Goal: Task Accomplishment & Management: Use online tool/utility

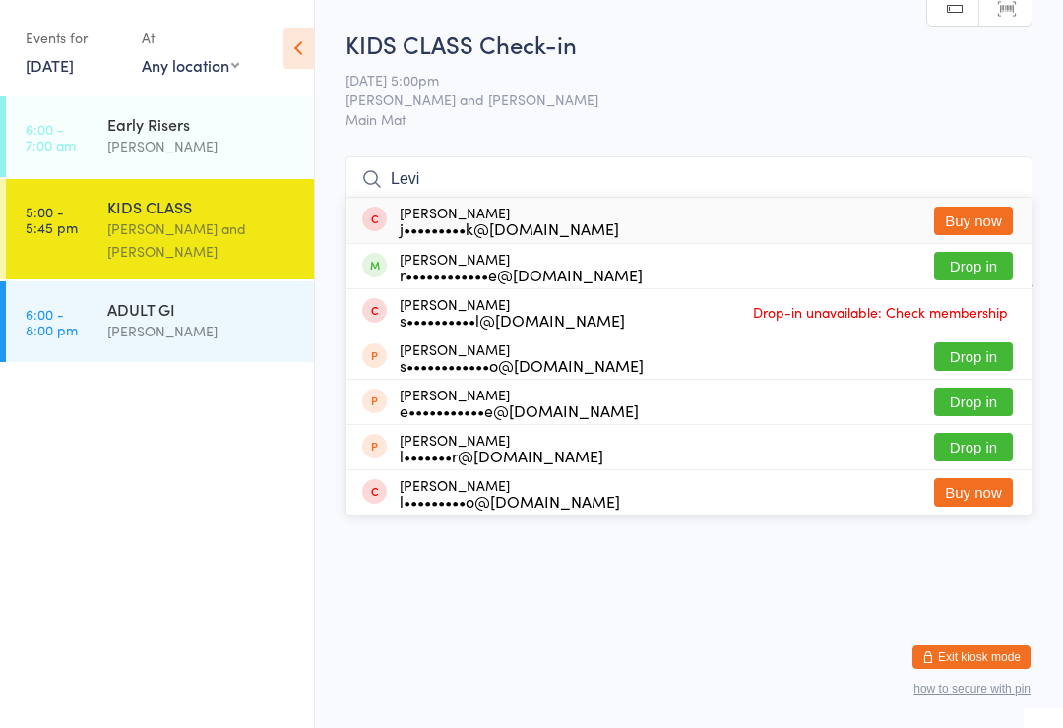
type input "Levi"
click at [967, 265] on button "Drop in" at bounding box center [973, 266] width 79 height 29
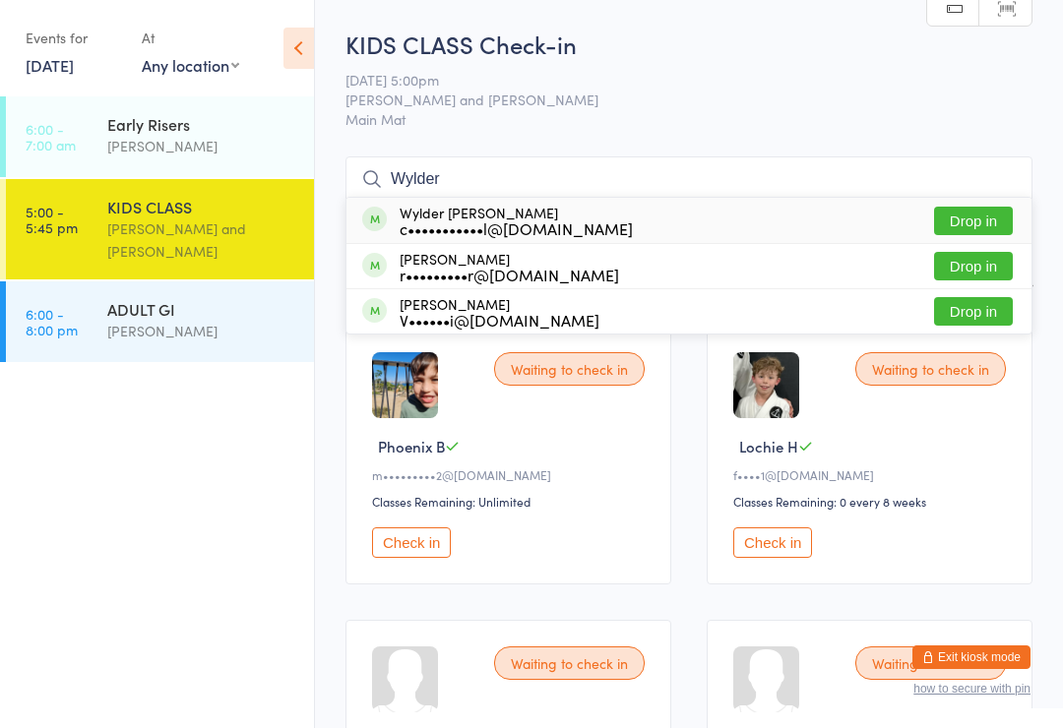
type input "Wylder"
click at [982, 220] on button "Drop in" at bounding box center [973, 221] width 79 height 29
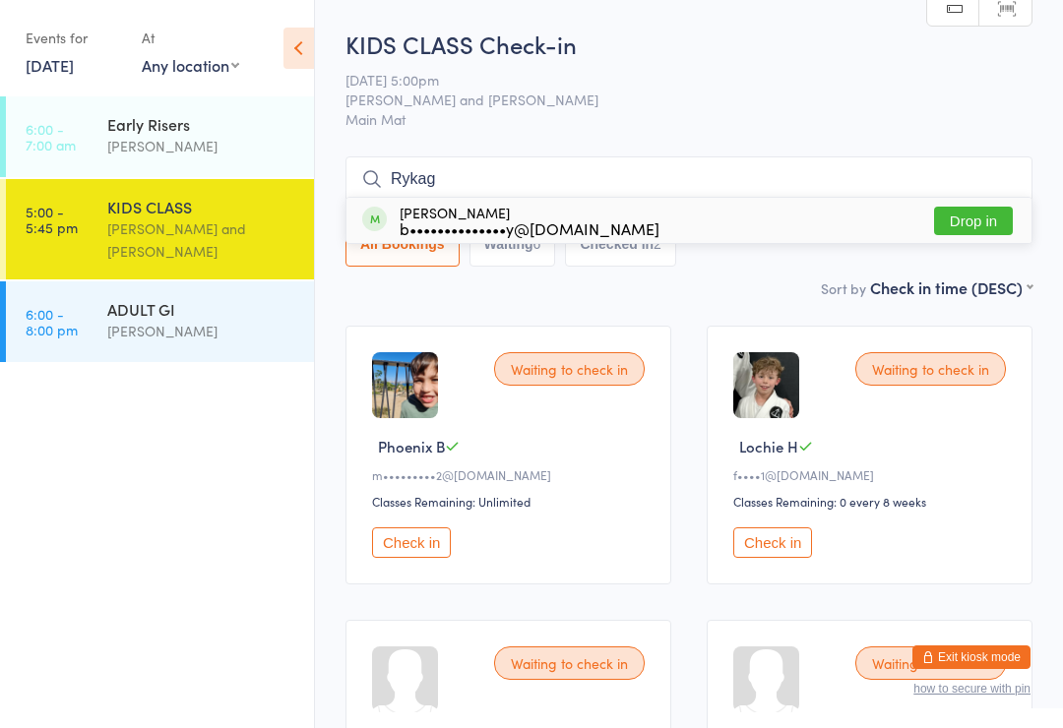
type input "Rykag"
click at [469, 214] on div "Ryka [PERSON_NAME] b••••••••••••••y@[DOMAIN_NAME]" at bounding box center [529, 220] width 260 height 31
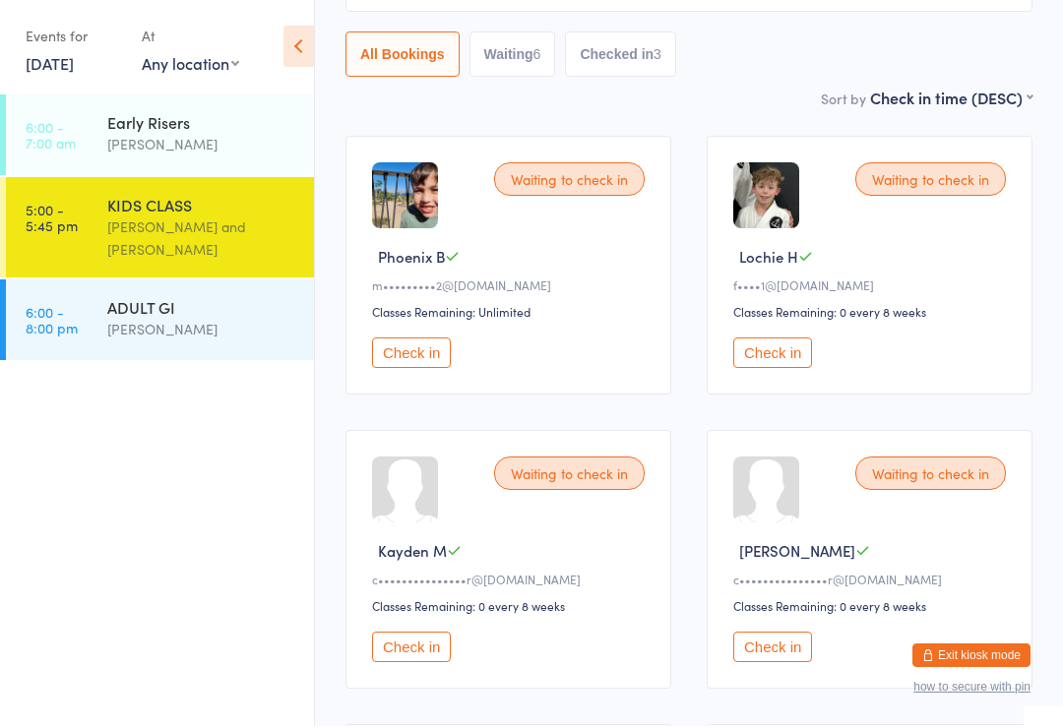
scroll to position [190, 0]
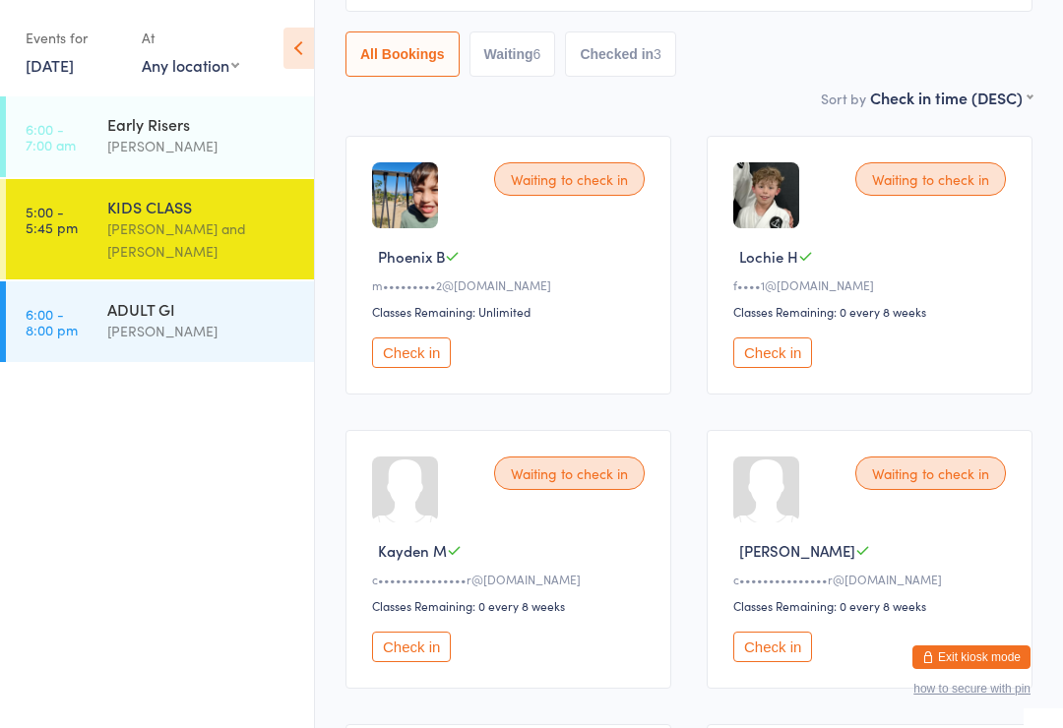
click at [791, 662] on button "Check in" at bounding box center [772, 647] width 79 height 30
click at [399, 661] on button "Check in" at bounding box center [411, 647] width 79 height 30
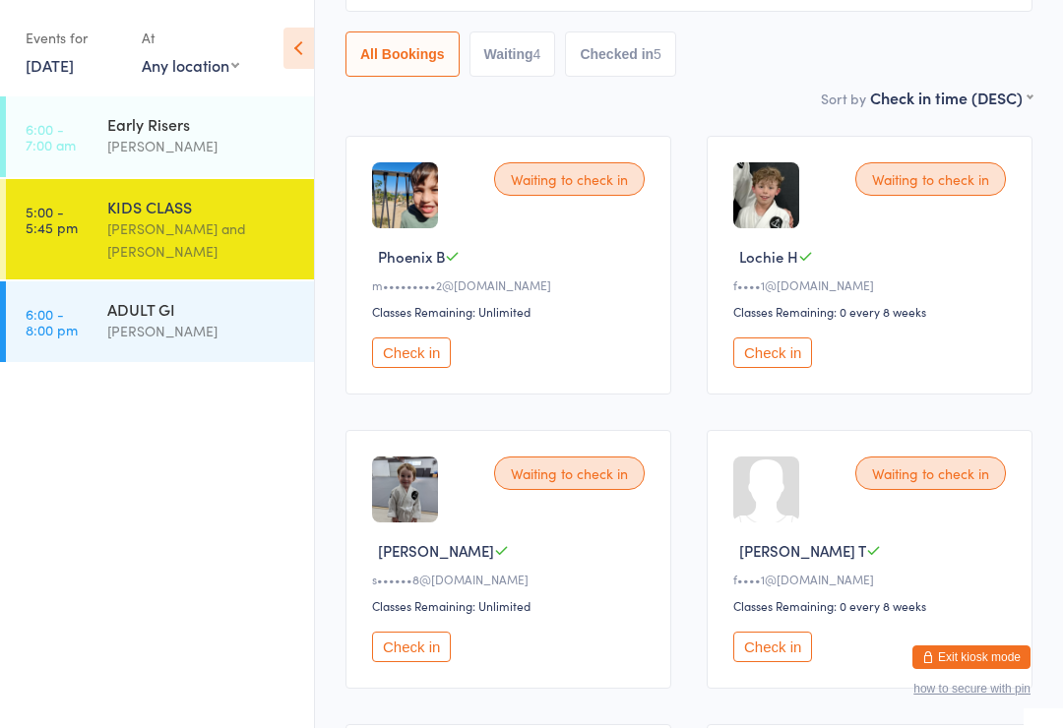
click at [784, 522] on div at bounding box center [766, 490] width 66 height 66
click at [810, 553] on div "[PERSON_NAME] T" at bounding box center [872, 550] width 278 height 21
click at [837, 541] on div "Waiting to check in [PERSON_NAME] T f••••1@[DOMAIN_NAME] Classes Remaining: 0 e…" at bounding box center [869, 559] width 326 height 259
click at [855, 517] on div "Waiting to check in [PERSON_NAME] T f••••1@[DOMAIN_NAME] Classes Remaining: 0 e…" at bounding box center [869, 559] width 326 height 259
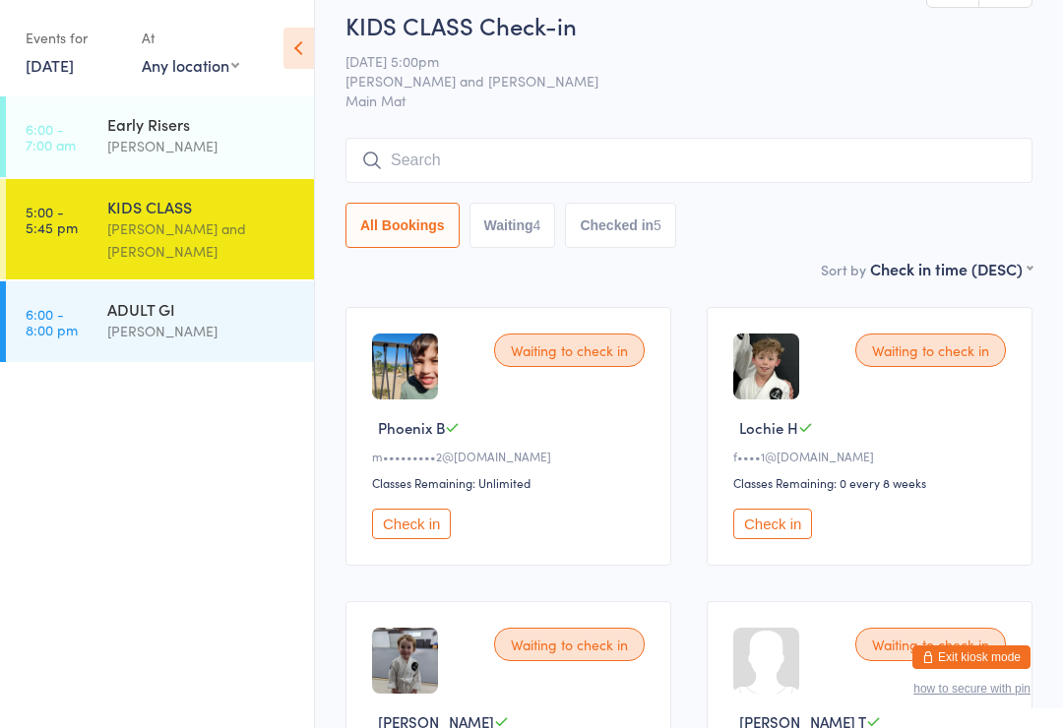
click at [577, 144] on input "search" at bounding box center [688, 160] width 687 height 45
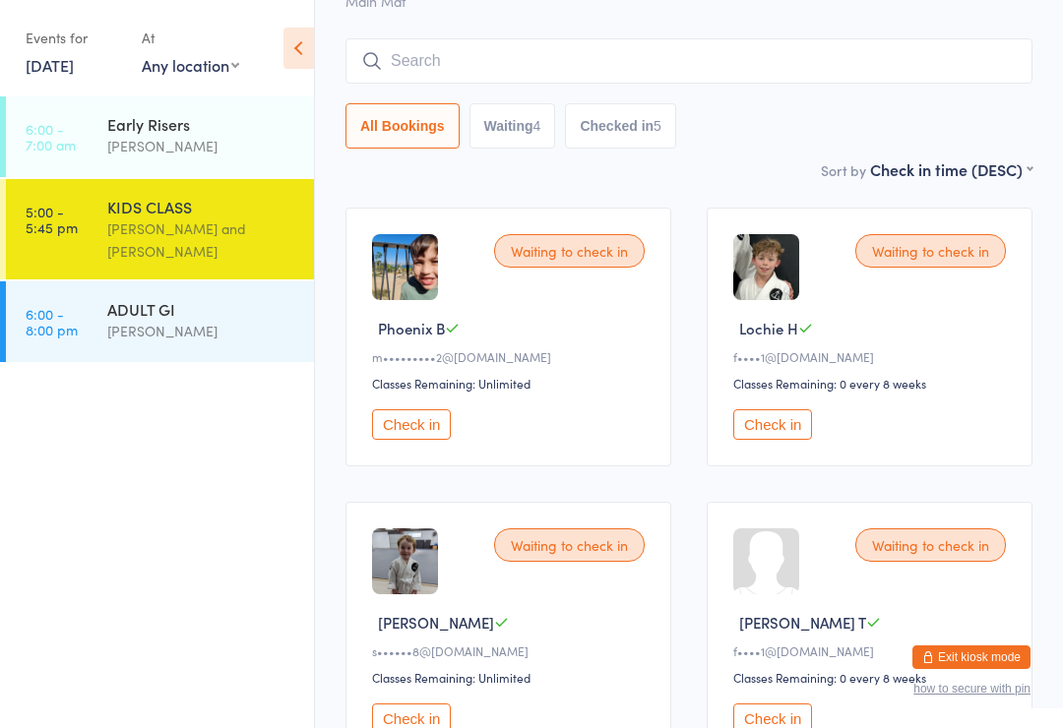
scroll to position [158, 0]
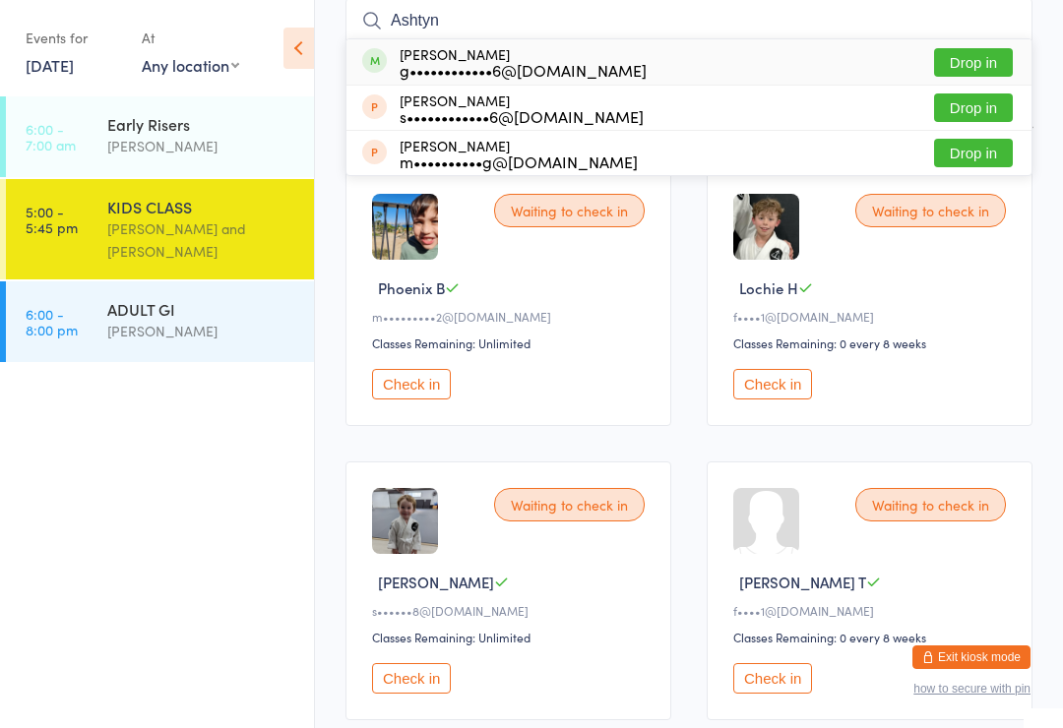
type input "Ashtyn"
click at [981, 52] on button "Drop in" at bounding box center [973, 62] width 79 height 29
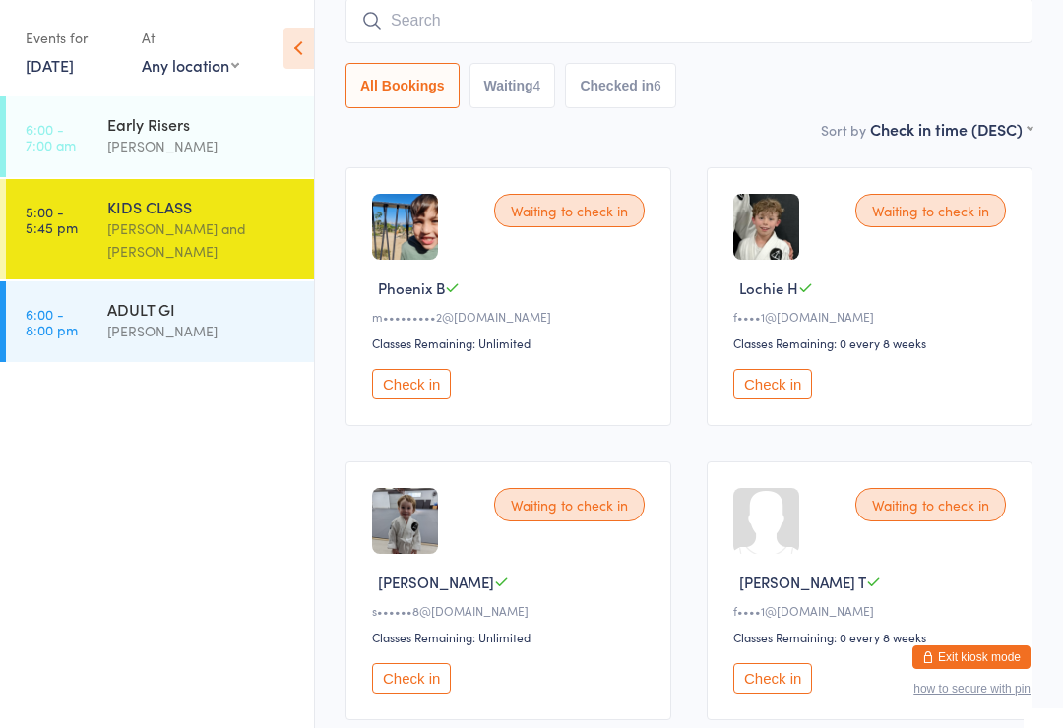
click at [153, 319] on div "ADULT GI" at bounding box center [202, 309] width 190 height 22
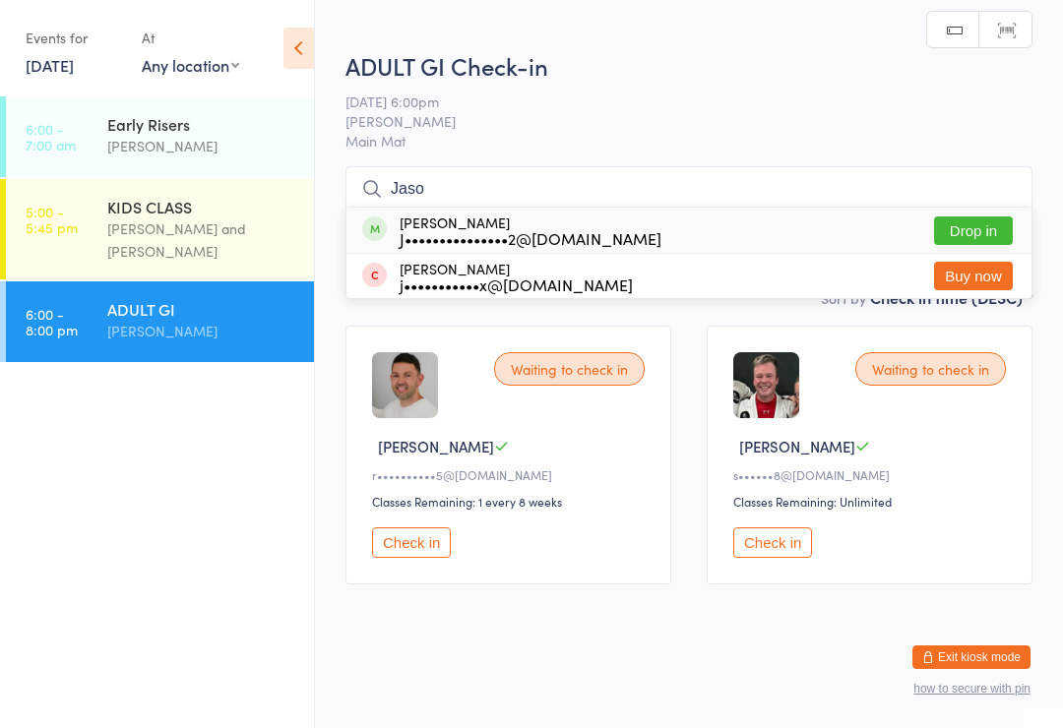
type input "Jaso"
click at [526, 222] on div "[PERSON_NAME] J•••••••••••••••2@[DOMAIN_NAME]" at bounding box center [530, 229] width 262 height 31
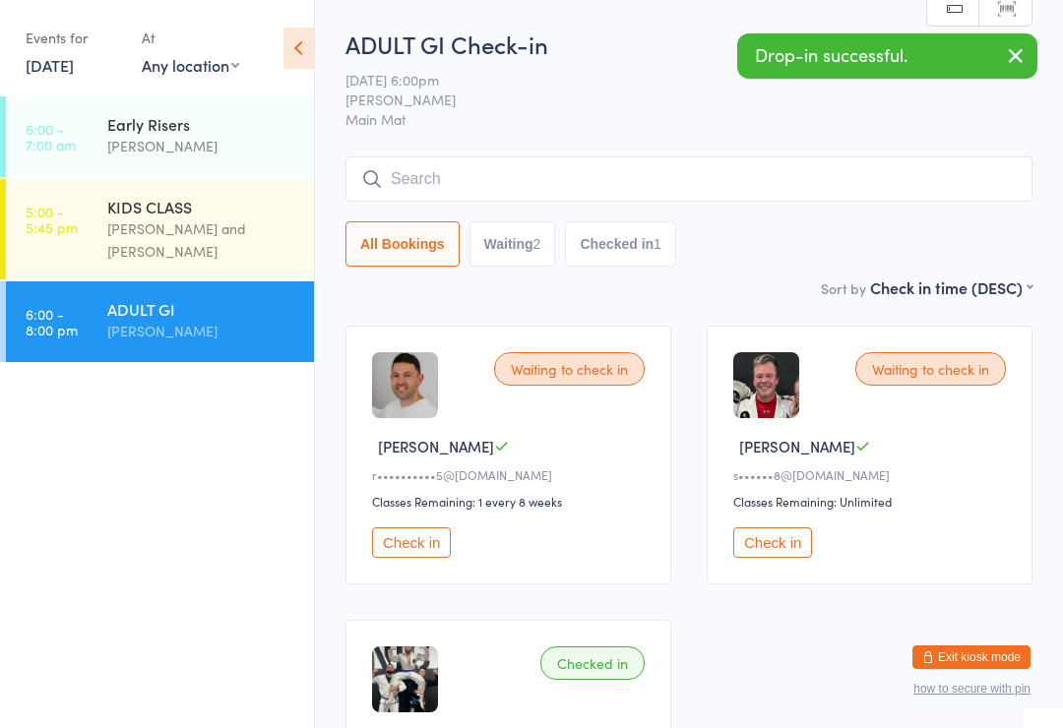
click at [178, 228] on div "[PERSON_NAME] and [PERSON_NAME]" at bounding box center [202, 239] width 190 height 45
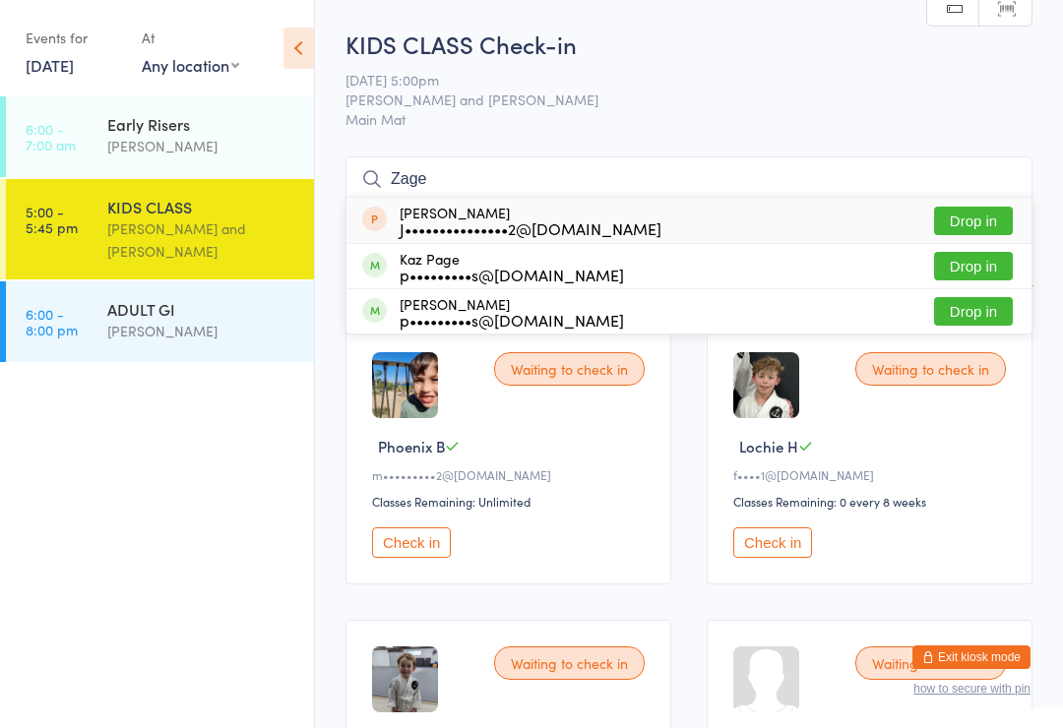
type input "Zage"
click at [453, 217] on div "Zage [PERSON_NAME] J•••••••••••••••2@[DOMAIN_NAME]" at bounding box center [530, 220] width 262 height 31
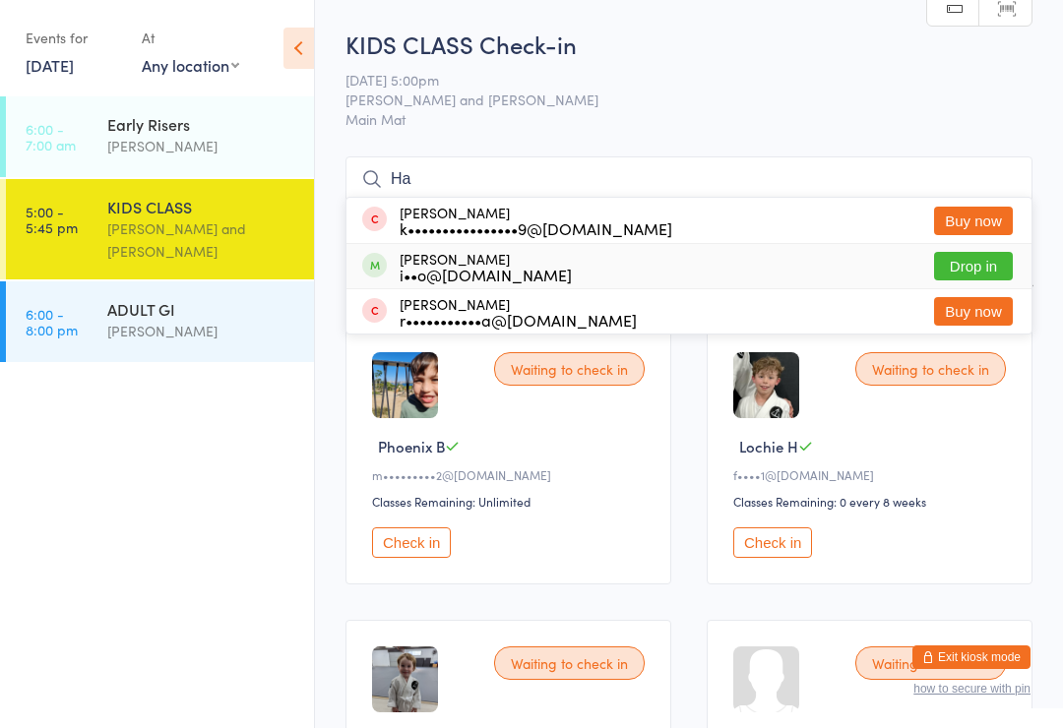
type input "Ha"
click at [388, 260] on div "[PERSON_NAME] i••o@[DOMAIN_NAME]" at bounding box center [467, 266] width 210 height 31
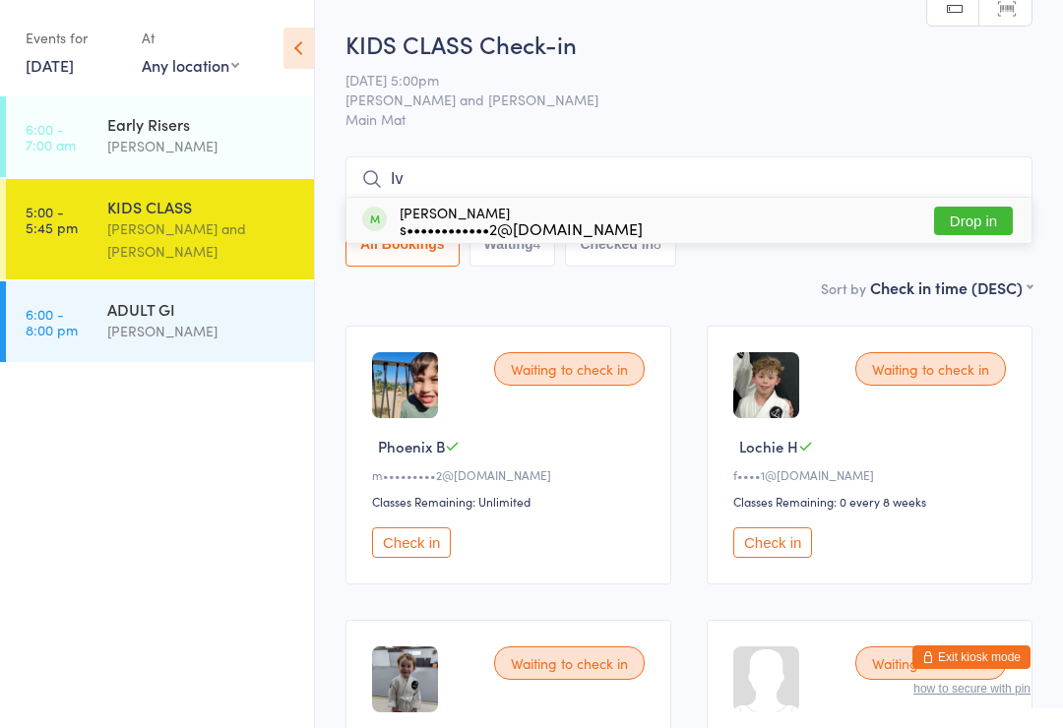
type input "Iv"
click at [458, 229] on div "s••••••••••••2@[DOMAIN_NAME]" at bounding box center [520, 228] width 243 height 16
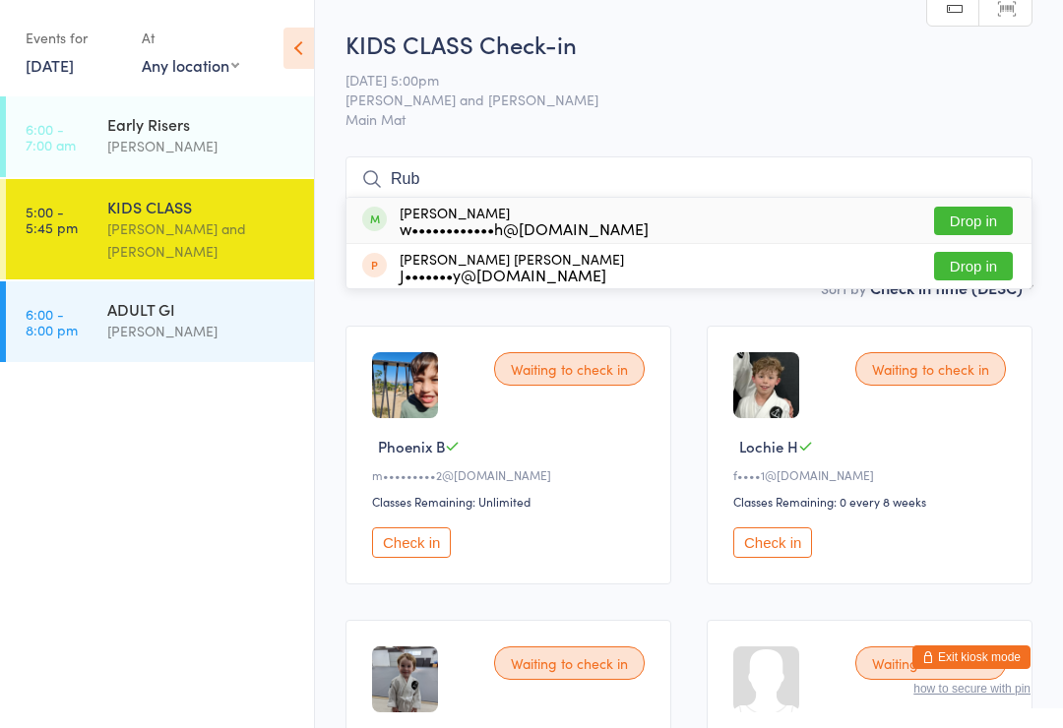
type input "Rub"
click at [445, 225] on div "w••••••••••••h@[DOMAIN_NAME]" at bounding box center [523, 228] width 249 height 16
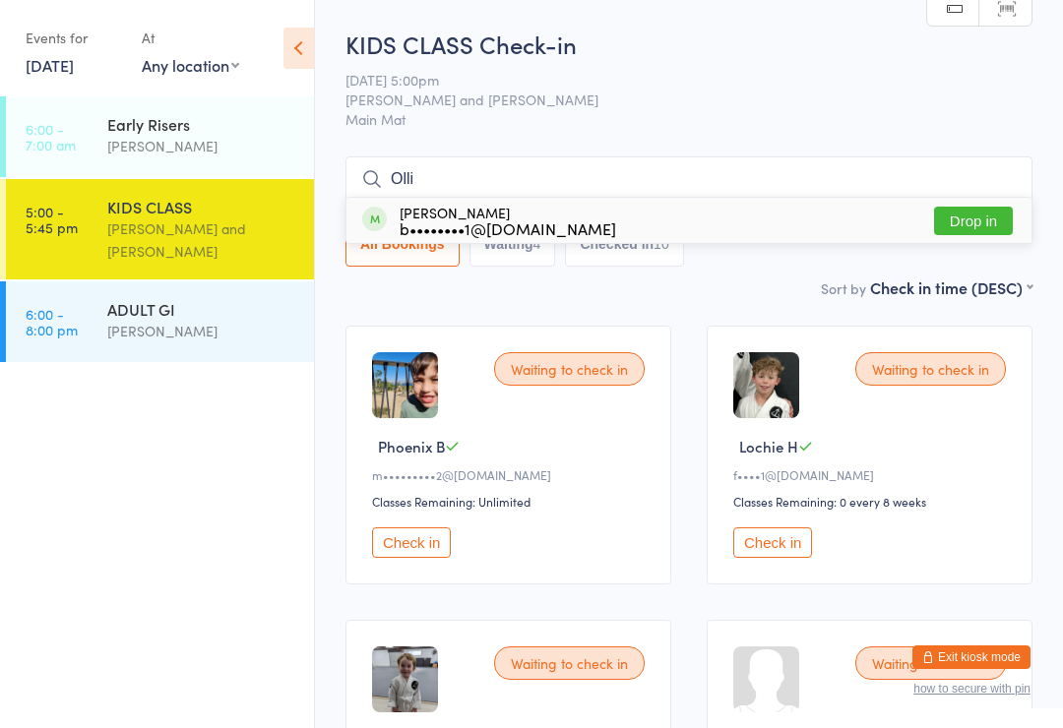
type input "Olli"
click at [959, 209] on button "Drop in" at bounding box center [973, 221] width 79 height 29
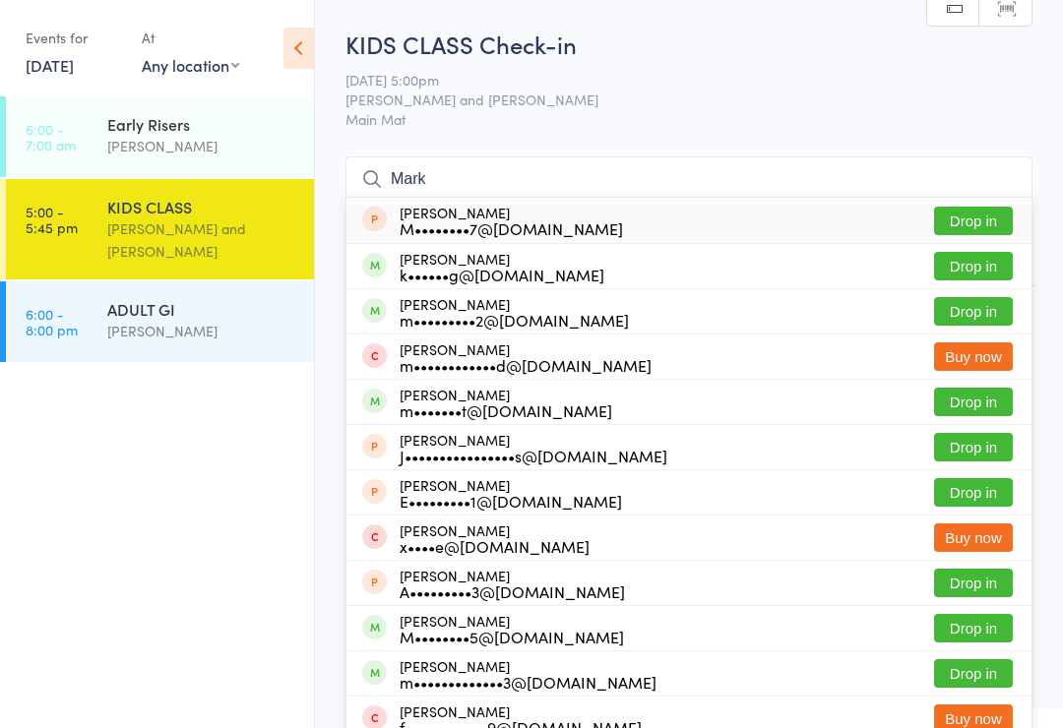
type input "Mark"
click at [972, 263] on button "Drop in" at bounding box center [973, 266] width 79 height 29
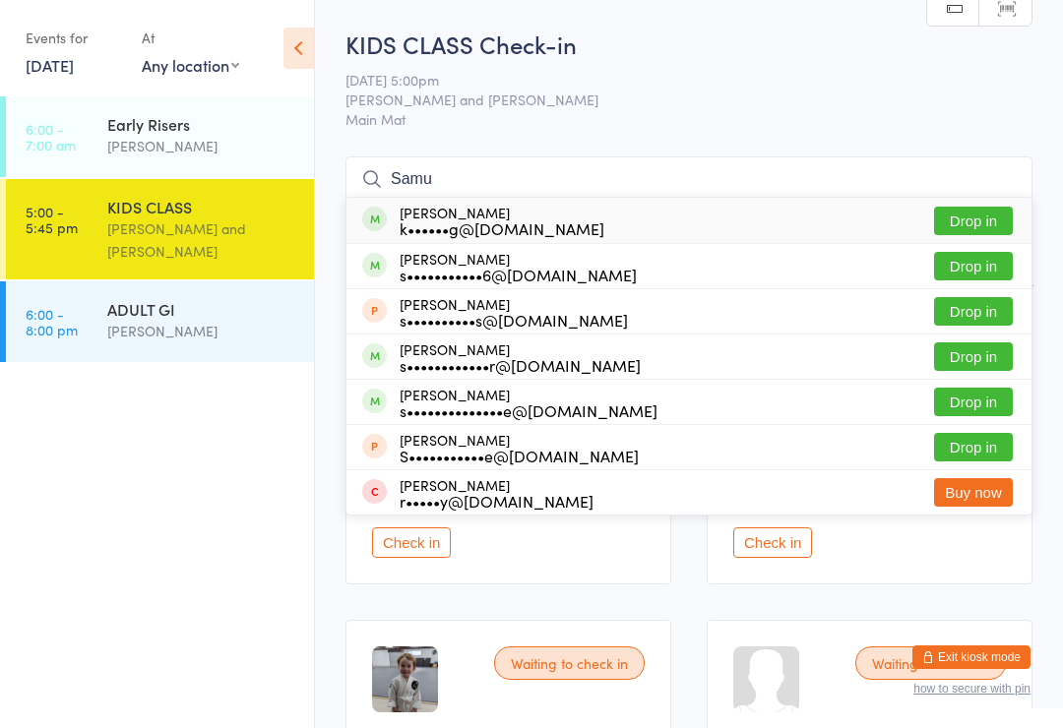
type input "Samu"
click at [957, 216] on button "Drop in" at bounding box center [973, 221] width 79 height 29
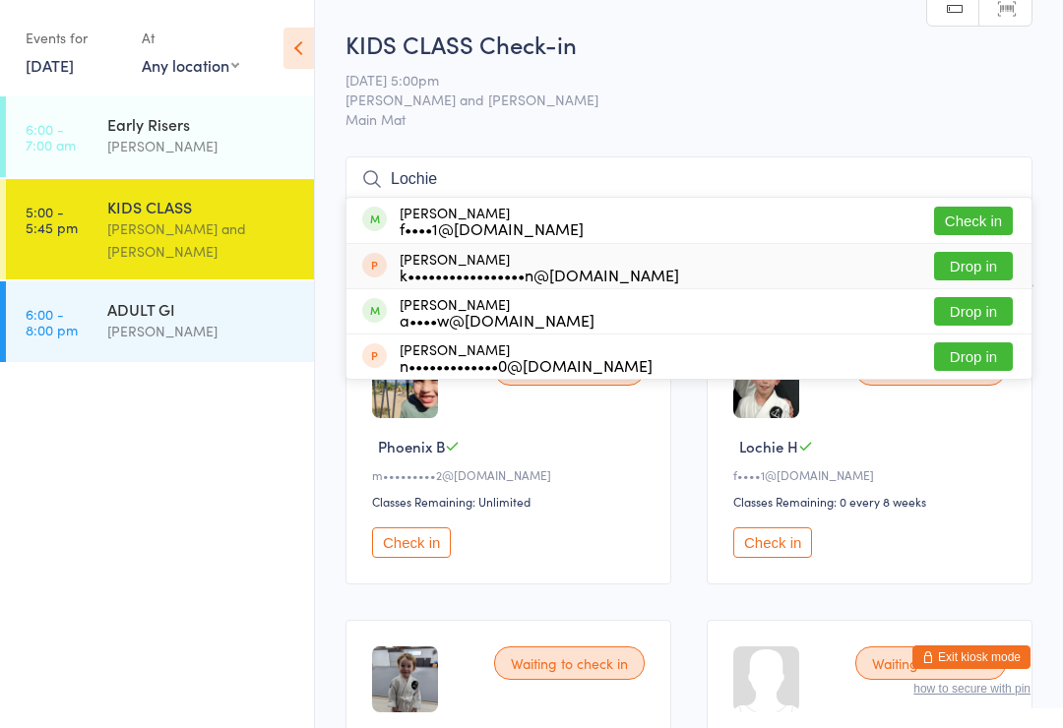
type input "Lochie"
click at [899, 246] on div "[PERSON_NAME] k•••••••••••••••••n@[DOMAIN_NAME] Drop in" at bounding box center [688, 266] width 685 height 44
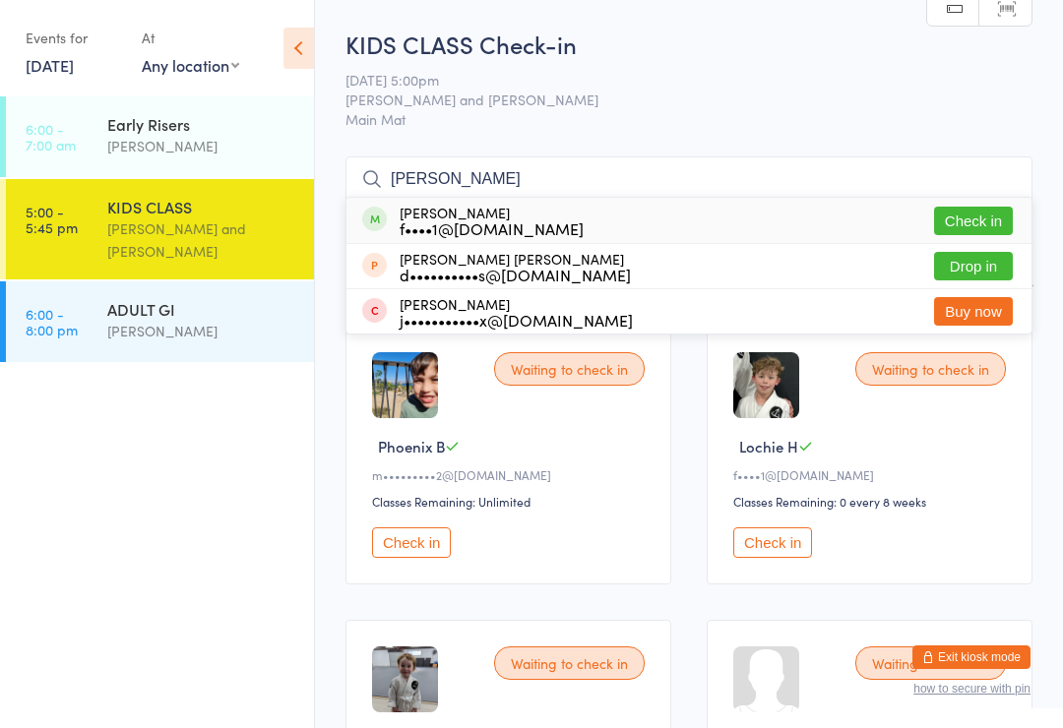
type input "[PERSON_NAME]"
click at [623, 227] on div "[PERSON_NAME] f••••1@[DOMAIN_NAME] Check in" at bounding box center [688, 220] width 685 height 45
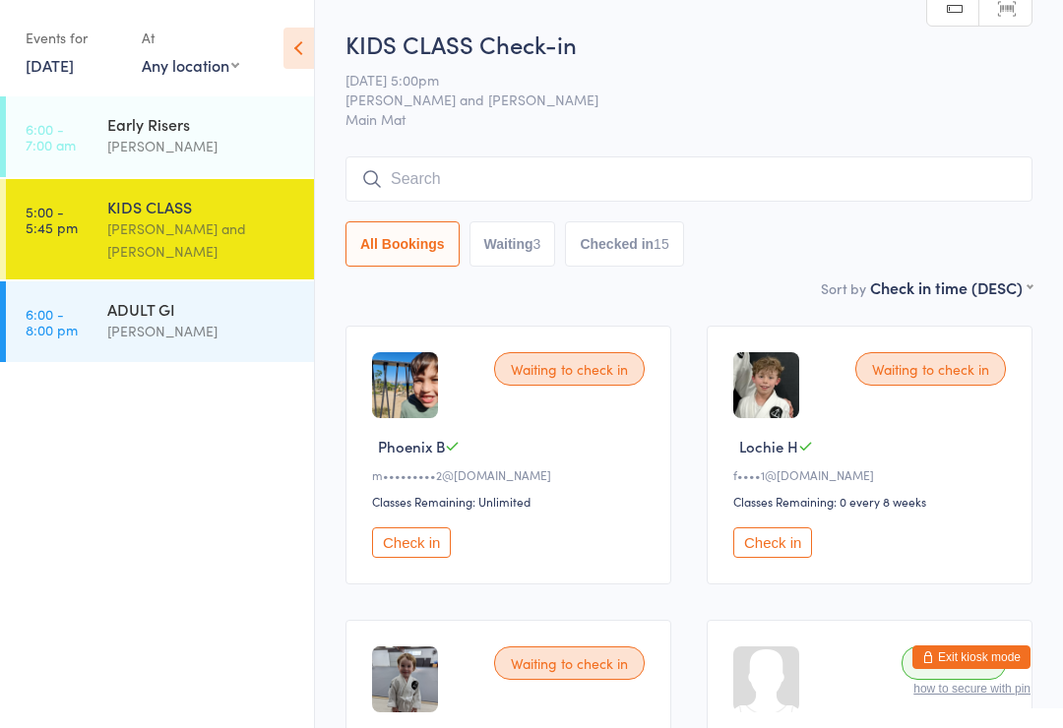
click at [779, 545] on button "Check in" at bounding box center [772, 542] width 79 height 30
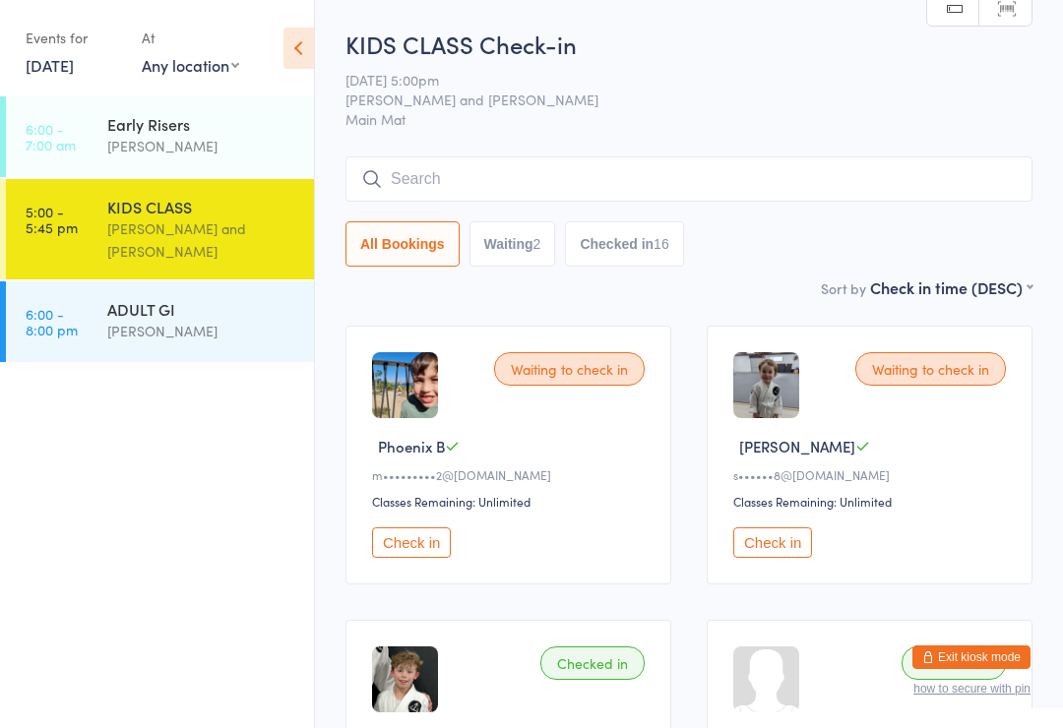
click at [578, 172] on input "search" at bounding box center [688, 178] width 687 height 45
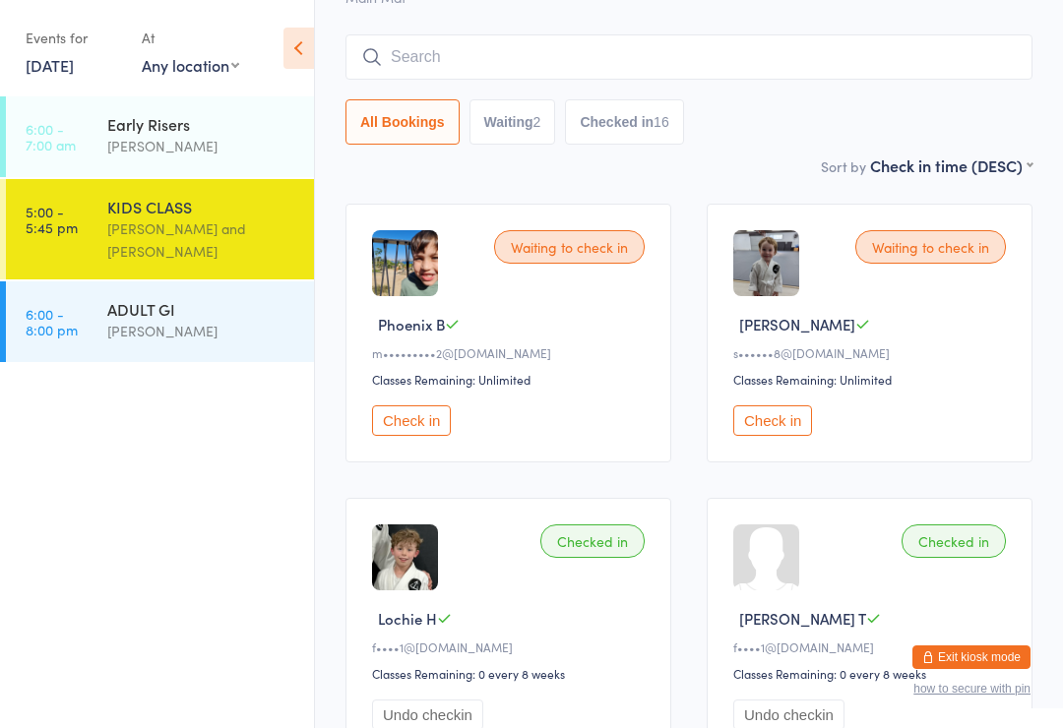
scroll to position [158, 0]
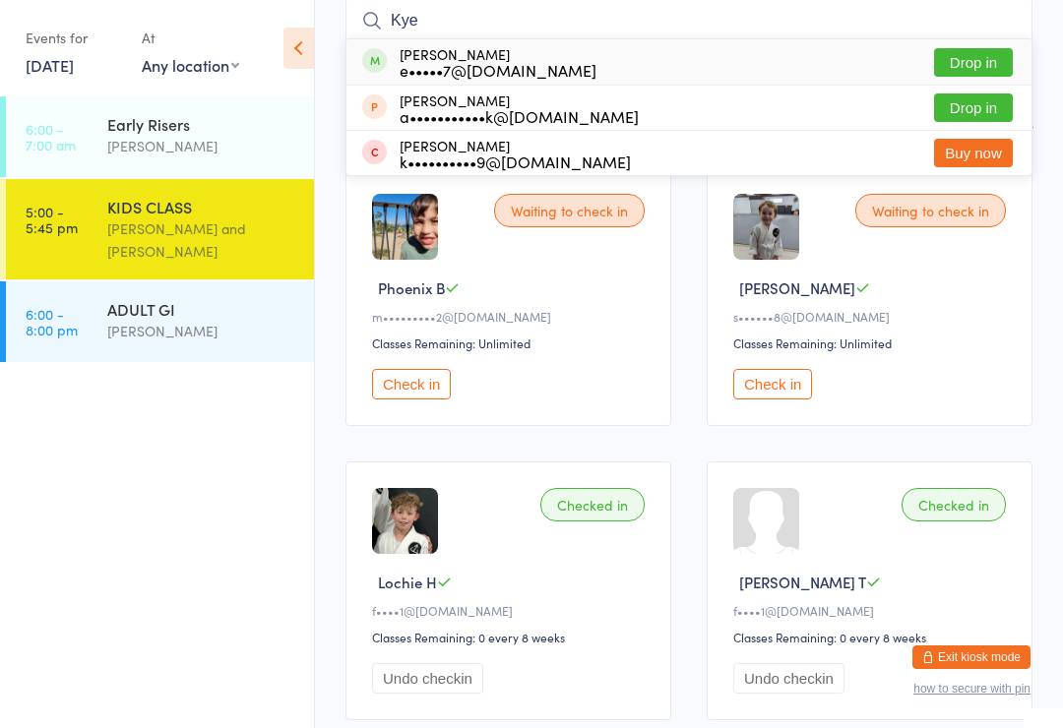
type input "Kye"
click at [975, 50] on button "Drop in" at bounding box center [973, 62] width 79 height 29
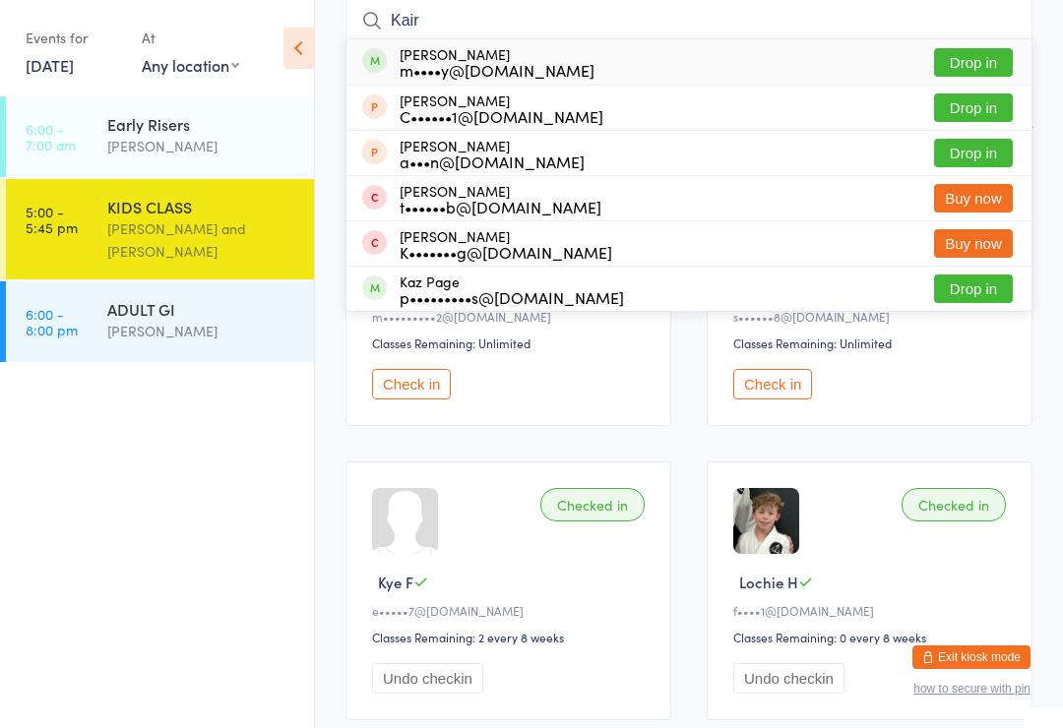
type input "Kair"
click at [1000, 59] on button "Drop in" at bounding box center [973, 62] width 79 height 29
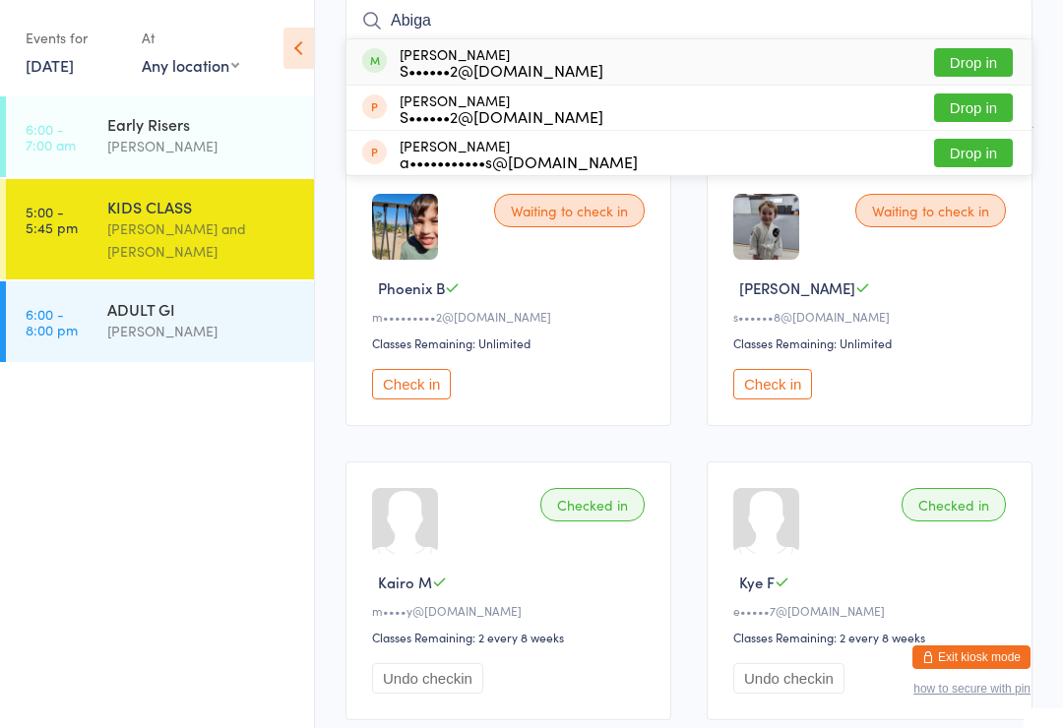
type input "Abiga"
click at [995, 72] on button "Drop in" at bounding box center [973, 62] width 79 height 29
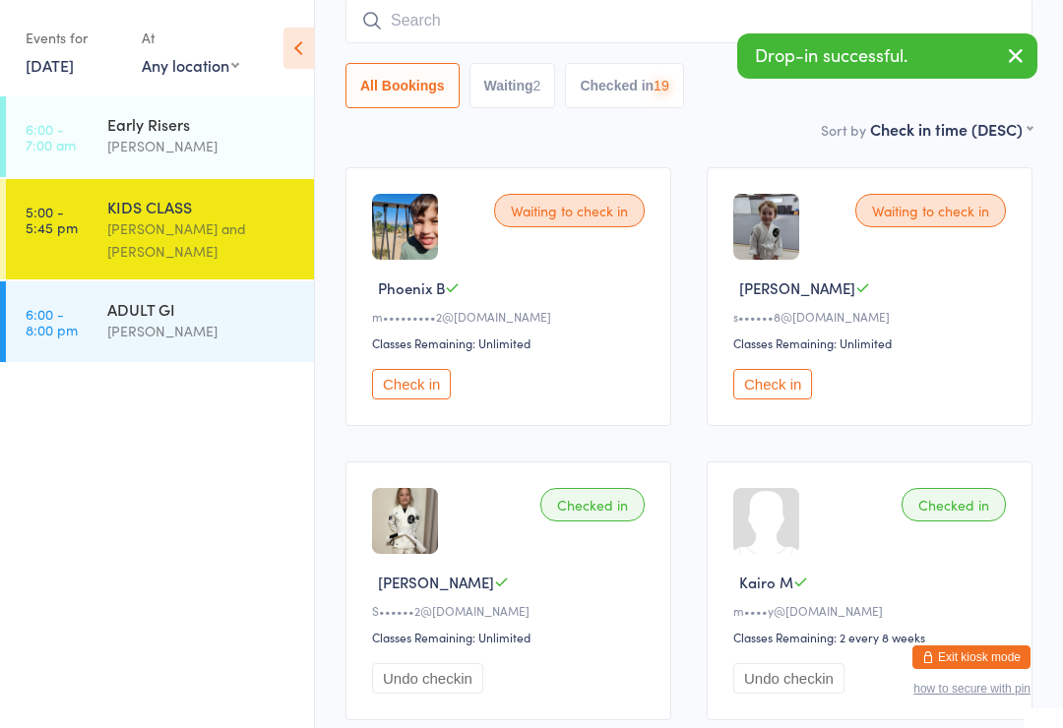
click at [170, 340] on div "[PERSON_NAME]" at bounding box center [202, 331] width 190 height 23
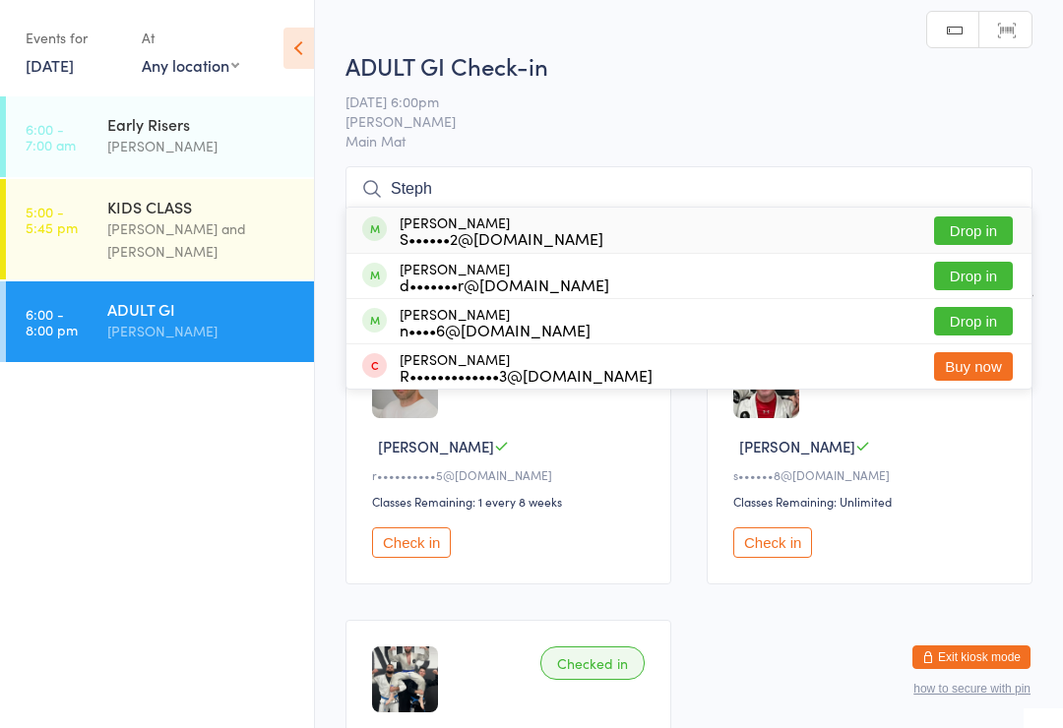
type input "Steph"
click at [986, 227] on button "Drop in" at bounding box center [973, 230] width 79 height 29
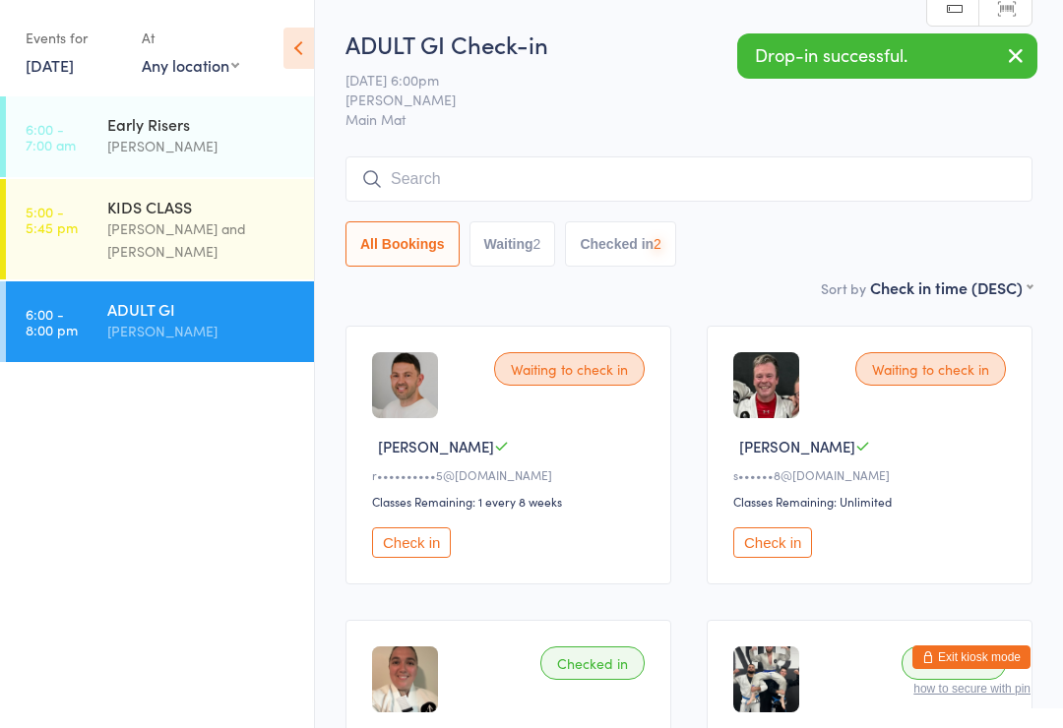
click at [172, 216] on div "KIDS CLASS" at bounding box center [202, 207] width 190 height 22
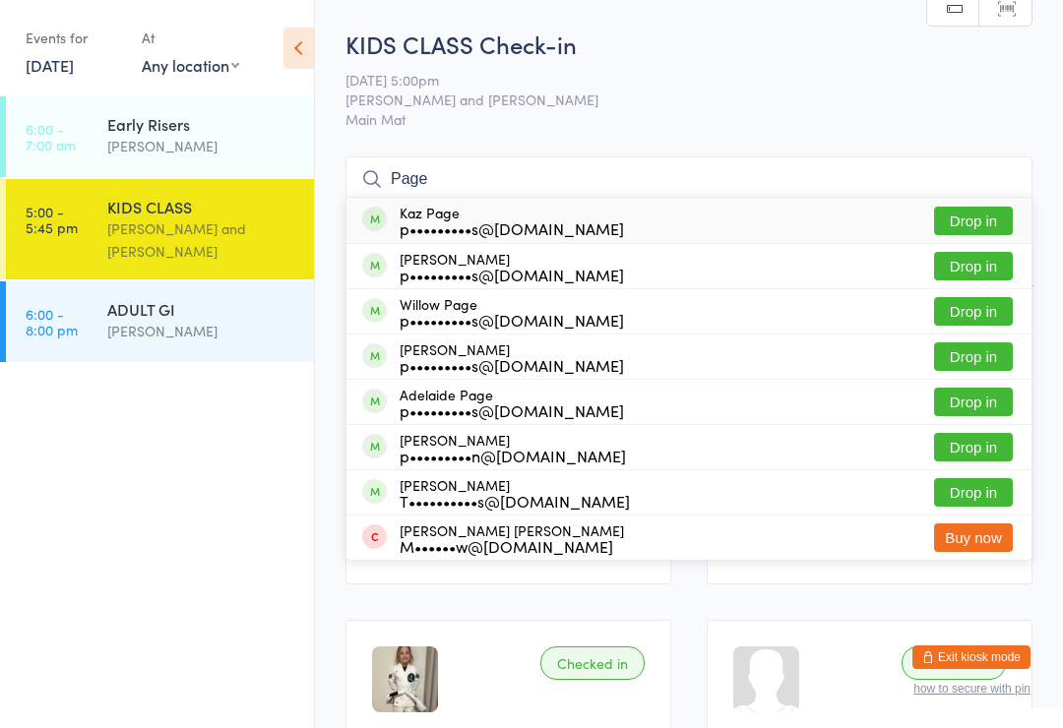
type input "Page"
click at [774, 396] on div "Adelaide Page p•••••••••s@[DOMAIN_NAME] Drop in" at bounding box center [688, 402] width 685 height 44
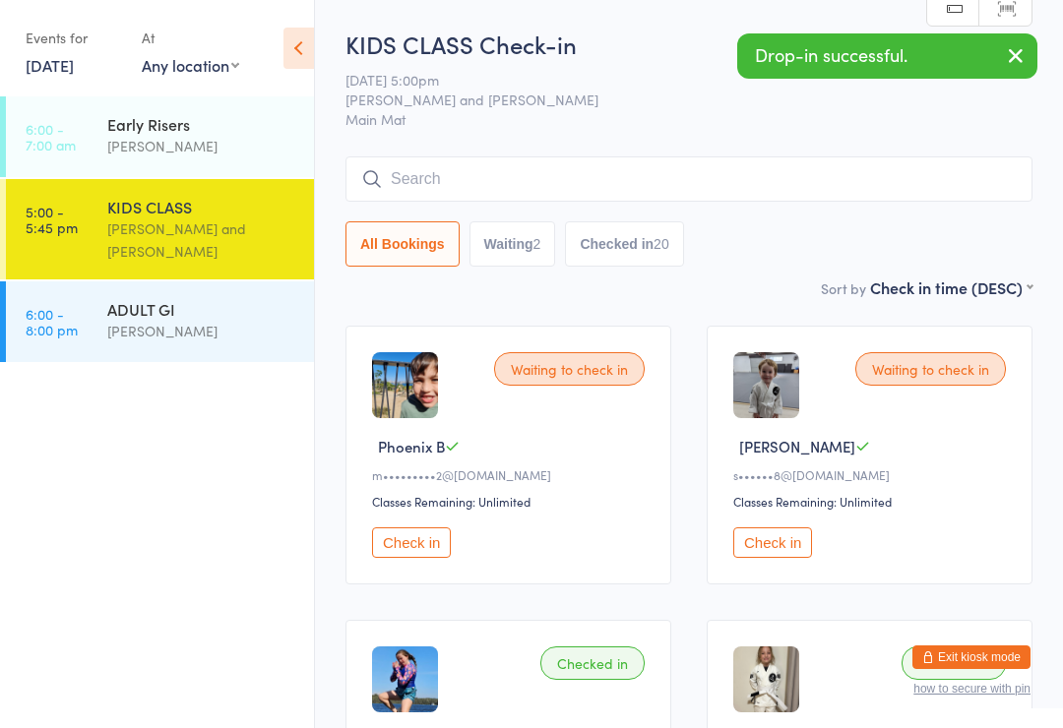
click at [181, 314] on div "ADULT GI" at bounding box center [202, 309] width 190 height 22
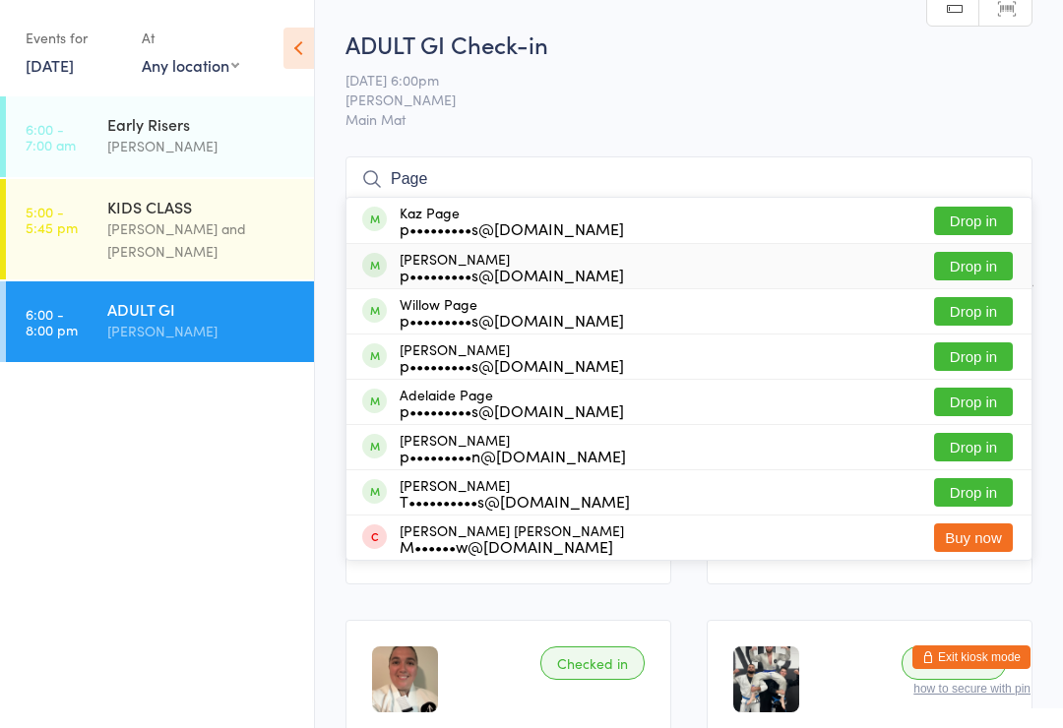
type input "Page"
click at [823, 251] on div "[PERSON_NAME] p•••••••••s@[DOMAIN_NAME] Drop in" at bounding box center [688, 266] width 685 height 44
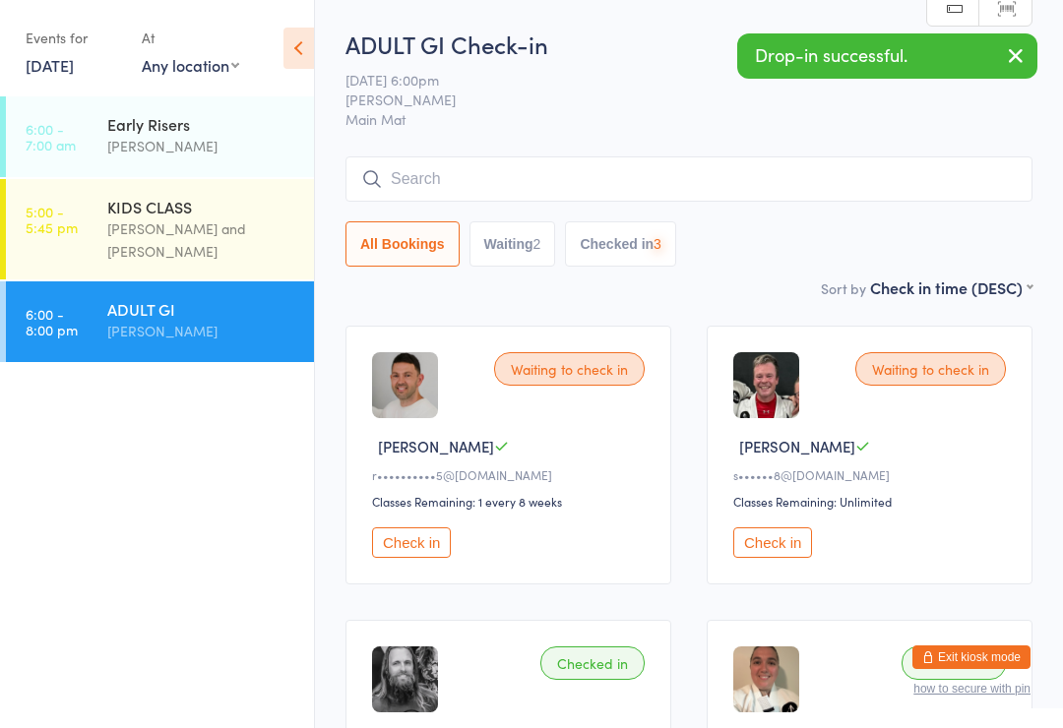
click at [145, 224] on div "[PERSON_NAME] and [PERSON_NAME]" at bounding box center [202, 239] width 190 height 45
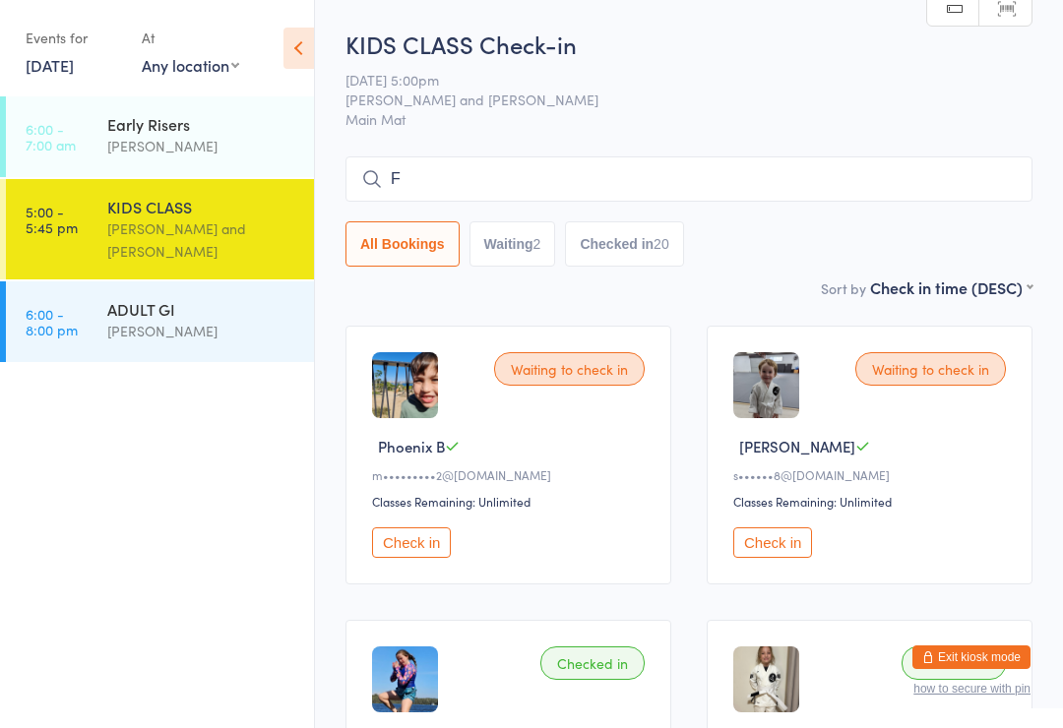
type input "F"
click at [385, 496] on div "Waiting to check in [GEOGRAPHIC_DATA] B m•••••••••2@[DOMAIN_NAME] Classes Remai…" at bounding box center [508, 455] width 326 height 259
click at [392, 531] on div "Waiting to check in [GEOGRAPHIC_DATA] B m•••••••••2@[DOMAIN_NAME] Classes Remai…" at bounding box center [508, 455] width 326 height 259
click at [398, 510] on div "Classes Remaining: Unlimited" at bounding box center [511, 501] width 278 height 17
click at [416, 538] on button "Check in" at bounding box center [411, 542] width 79 height 30
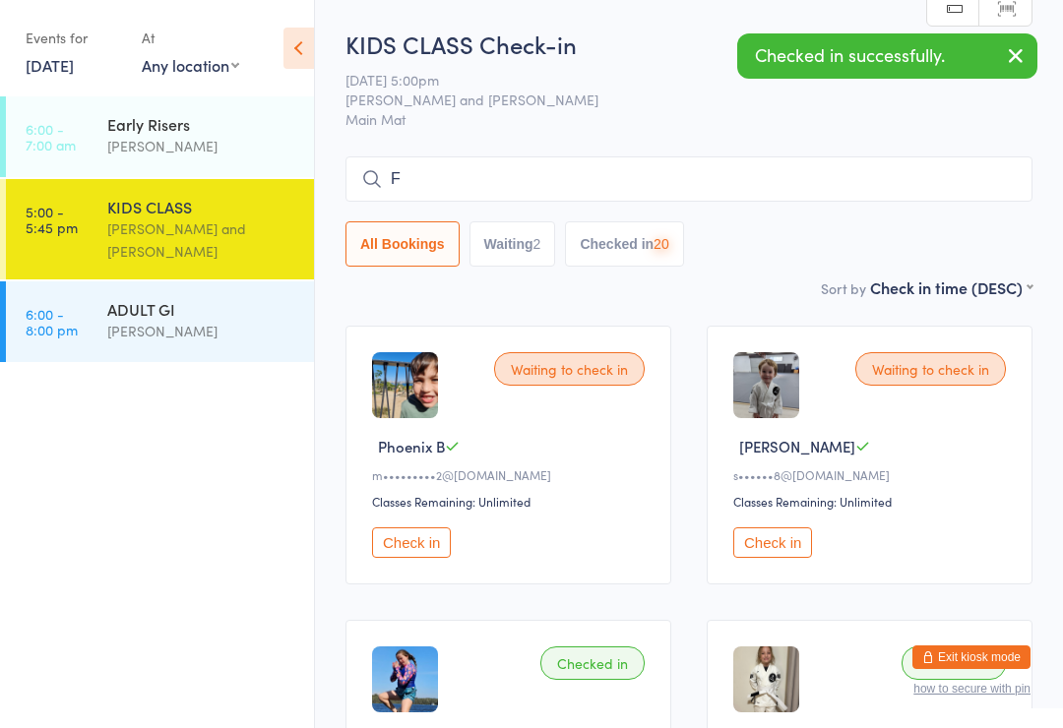
click at [388, 548] on button "Check in" at bounding box center [411, 542] width 79 height 30
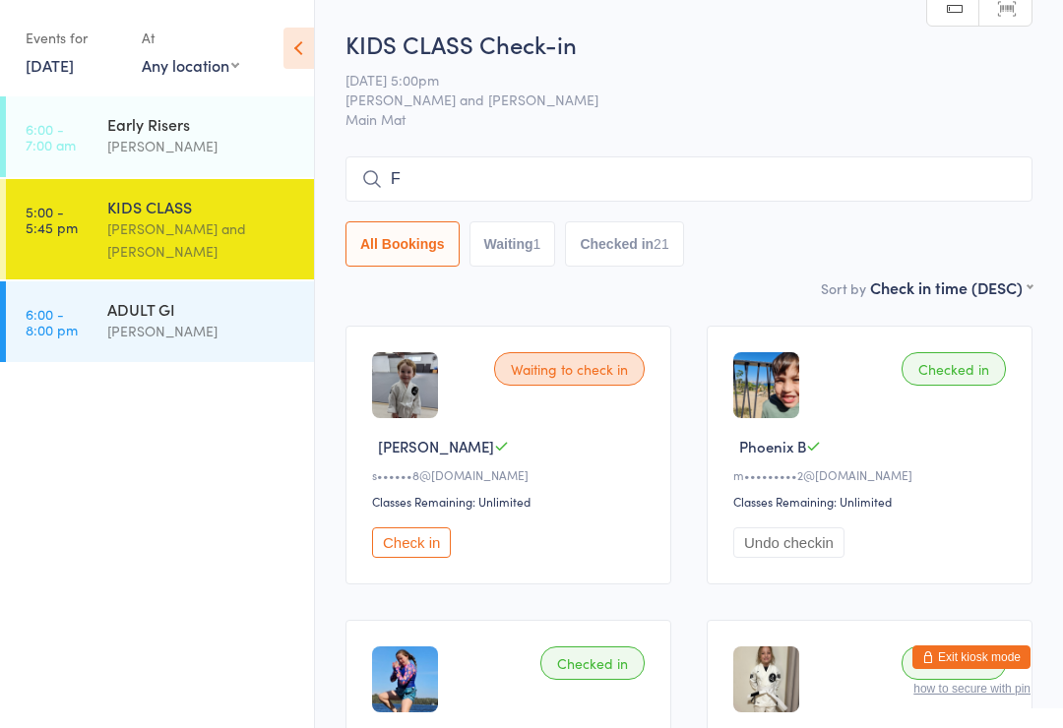
click at [507, 179] on input "F" at bounding box center [688, 178] width 687 height 45
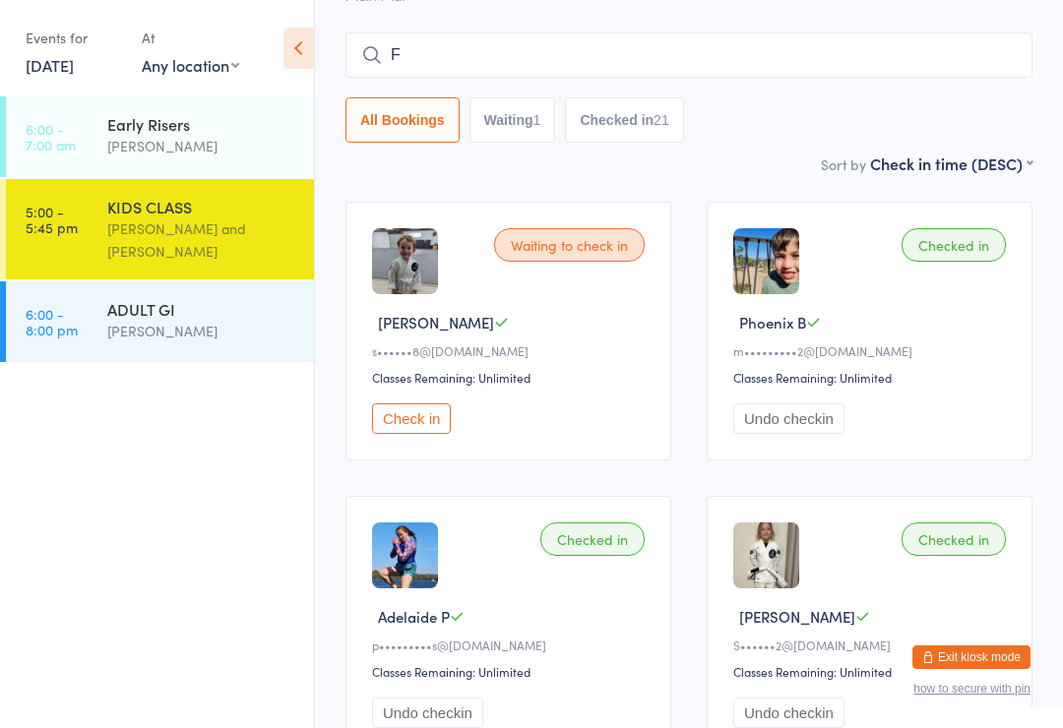
scroll to position [158, 0]
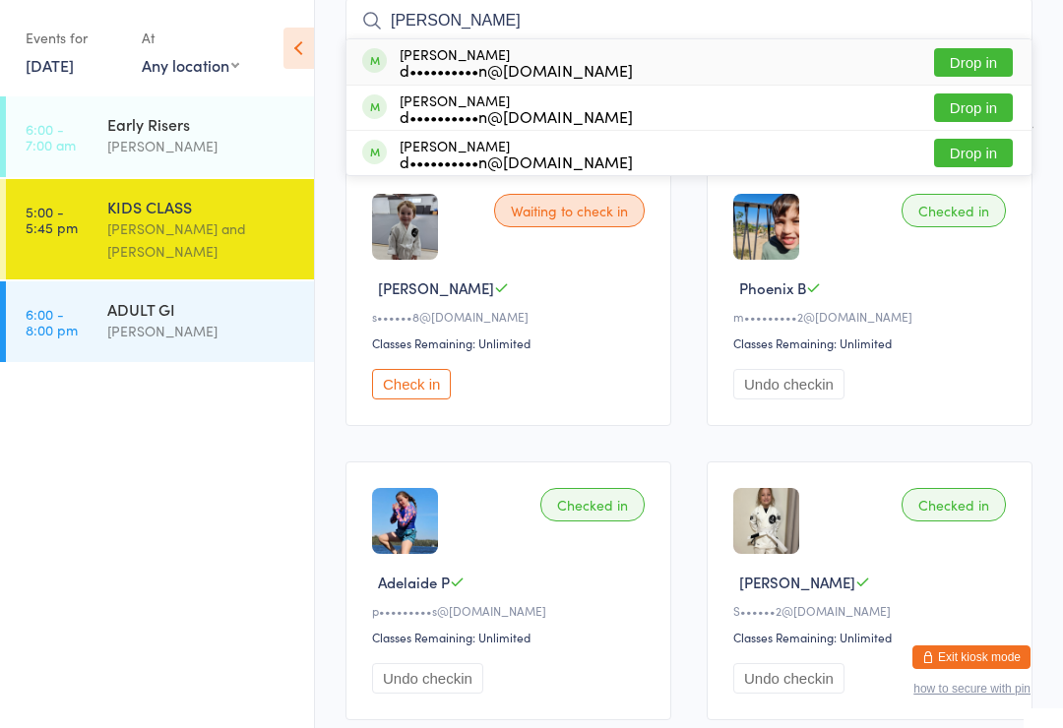
type input "[PERSON_NAME]"
click at [1002, 117] on button "Drop in" at bounding box center [973, 107] width 79 height 29
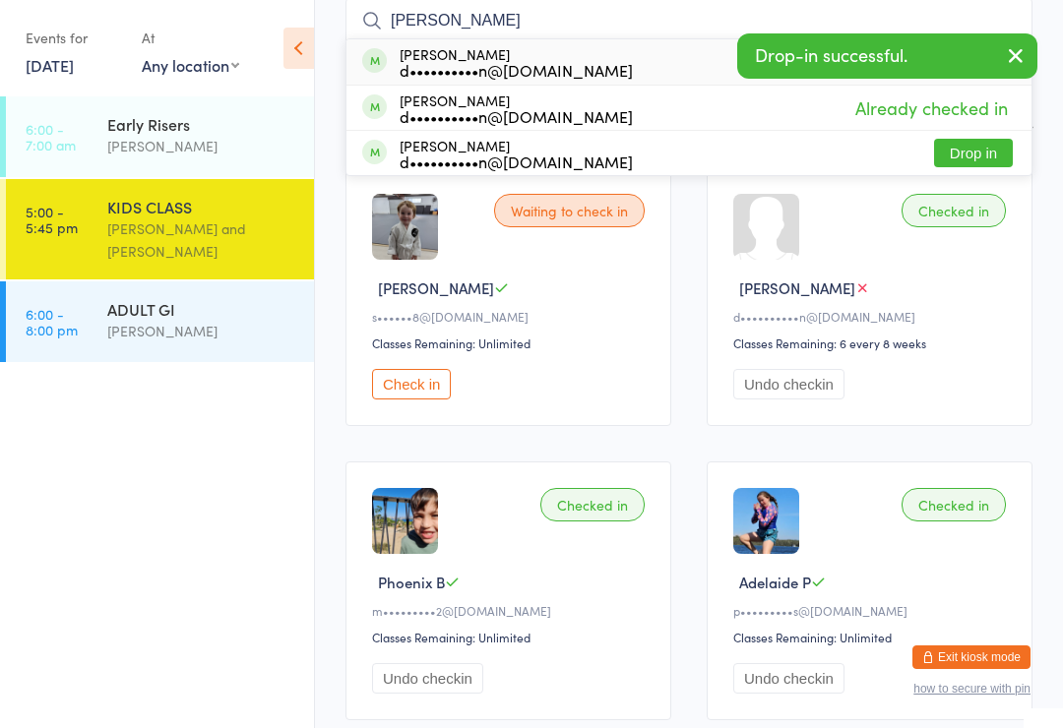
type input "[PERSON_NAME]"
click at [989, 156] on button "Drop in" at bounding box center [973, 153] width 79 height 29
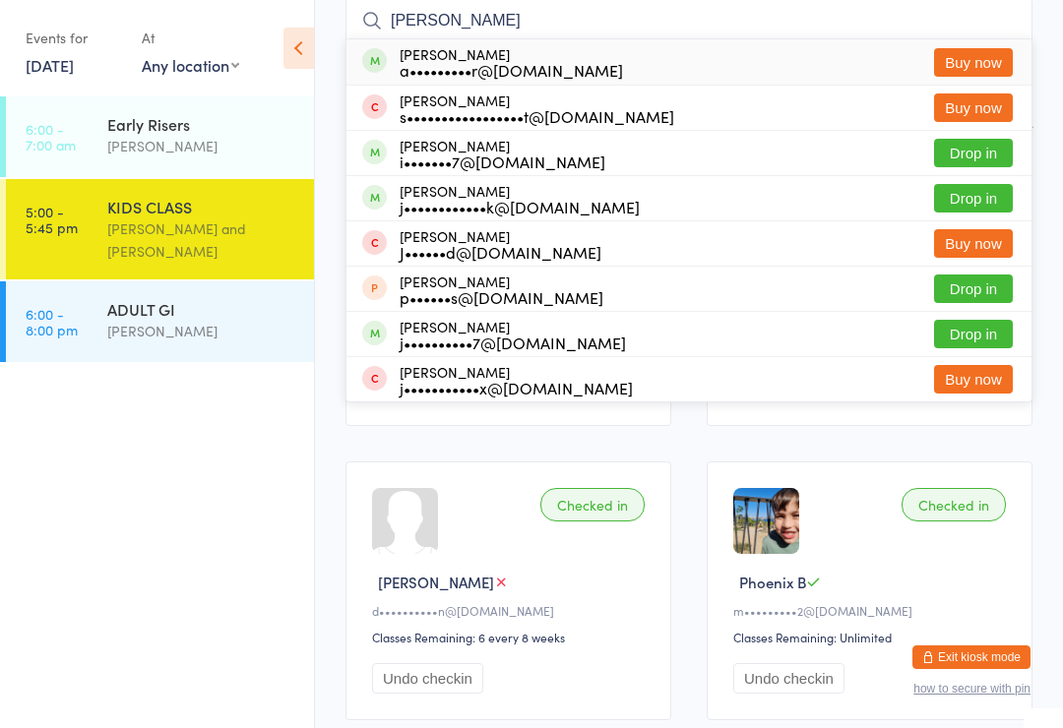
type input "[PERSON_NAME]"
click at [1001, 69] on button "Buy now" at bounding box center [973, 62] width 79 height 29
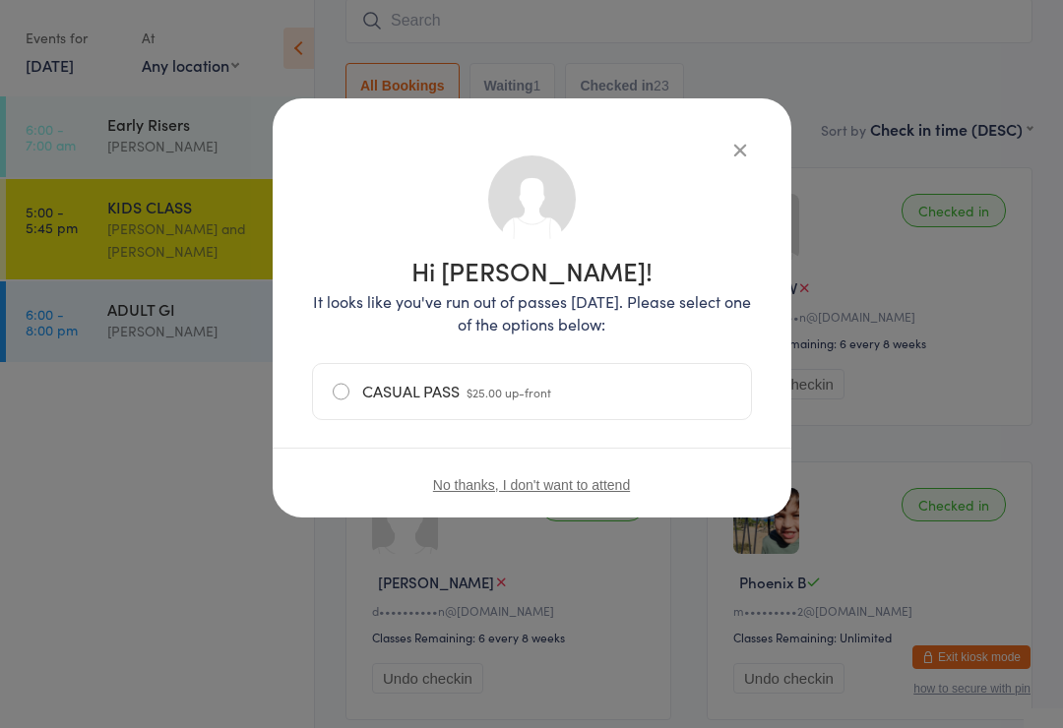
click at [759, 138] on div "Hi [PERSON_NAME]! It looks like you've run out of passes [DATE]. Please select …" at bounding box center [532, 307] width 518 height 419
click at [748, 145] on icon "button" at bounding box center [740, 150] width 22 height 22
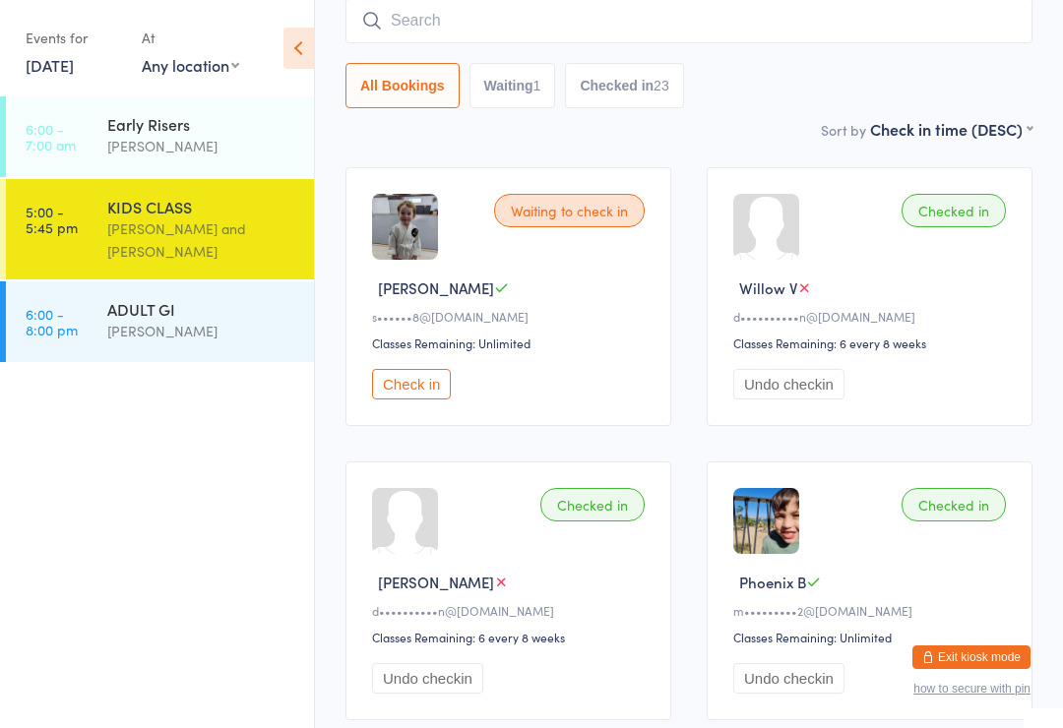
click at [589, 30] on input "search" at bounding box center [688, 20] width 687 height 45
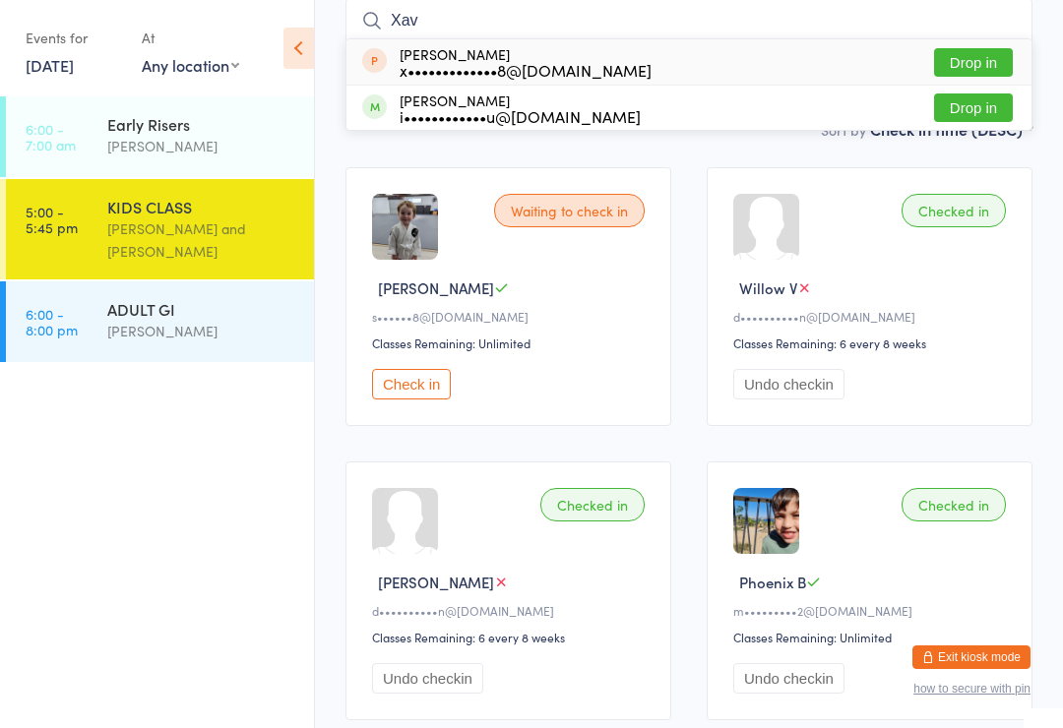
type input "Xav"
click at [985, 111] on button "Drop in" at bounding box center [973, 107] width 79 height 29
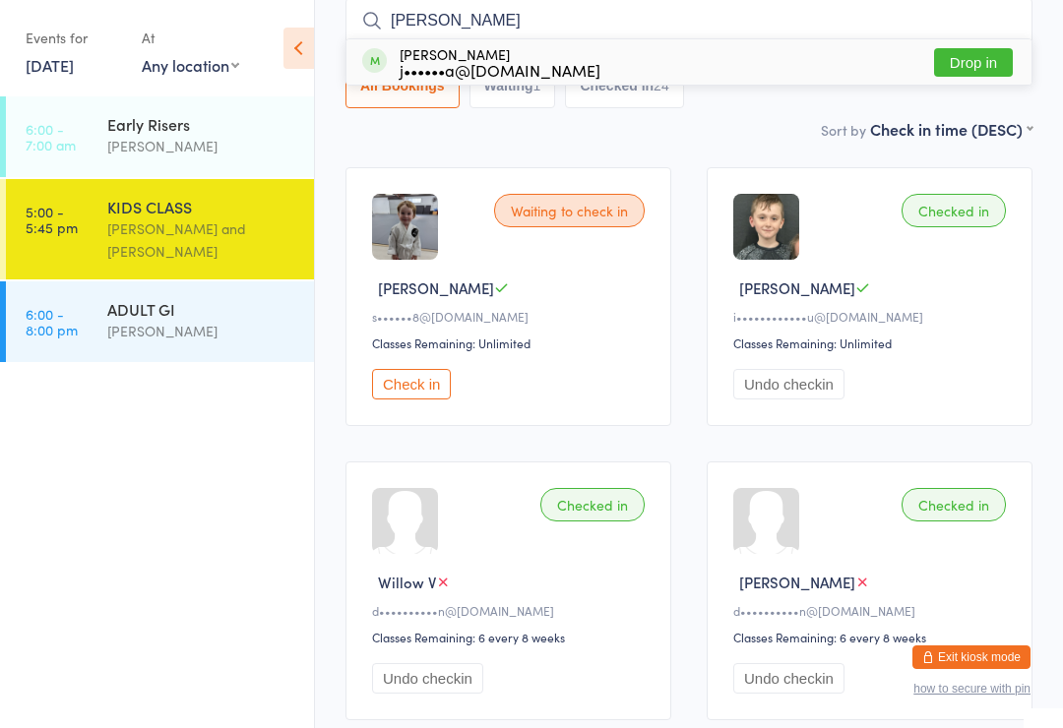
type input "[PERSON_NAME]"
click at [977, 61] on button "Drop in" at bounding box center [973, 62] width 79 height 29
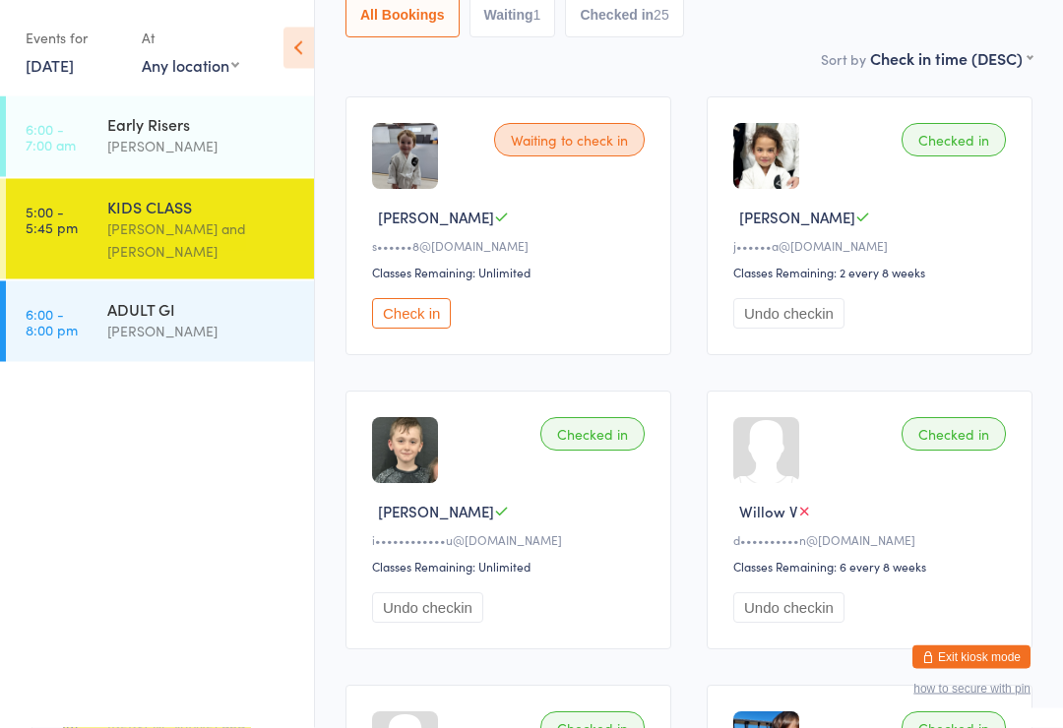
scroll to position [219, 0]
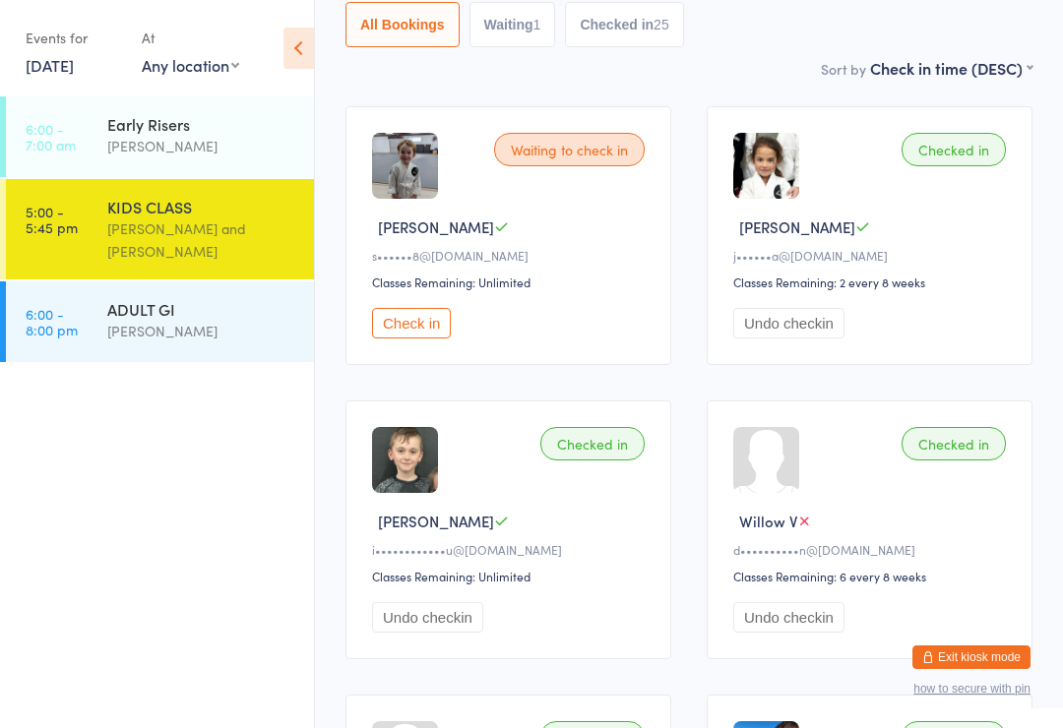
click at [408, 338] on button "Check in" at bounding box center [411, 323] width 79 height 30
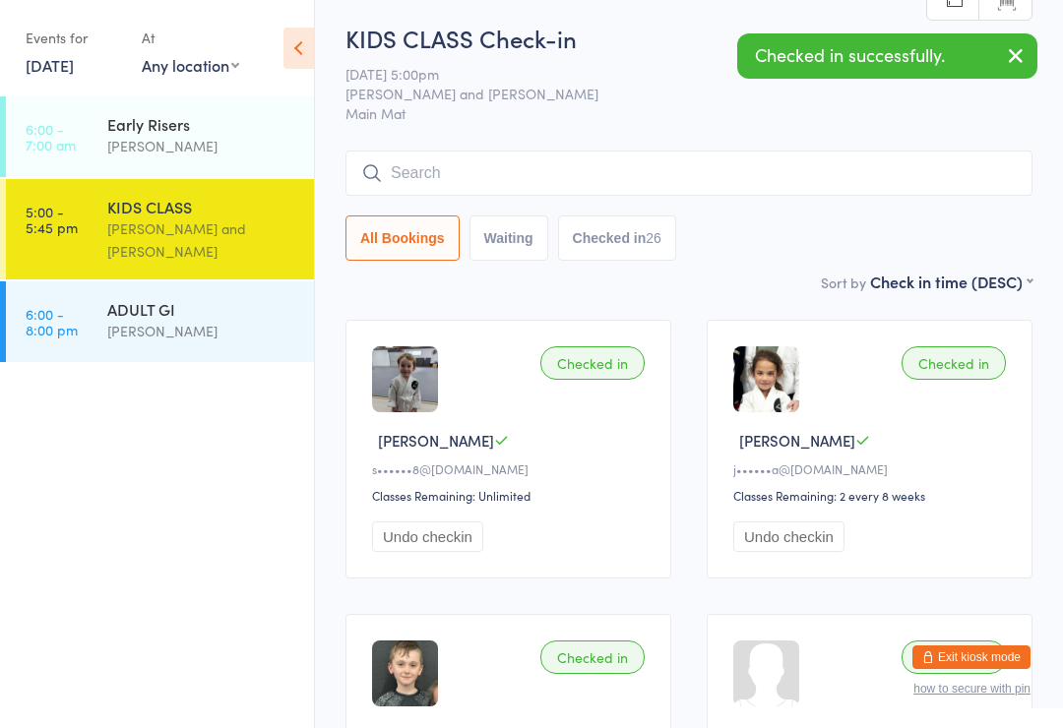
scroll to position [0, 0]
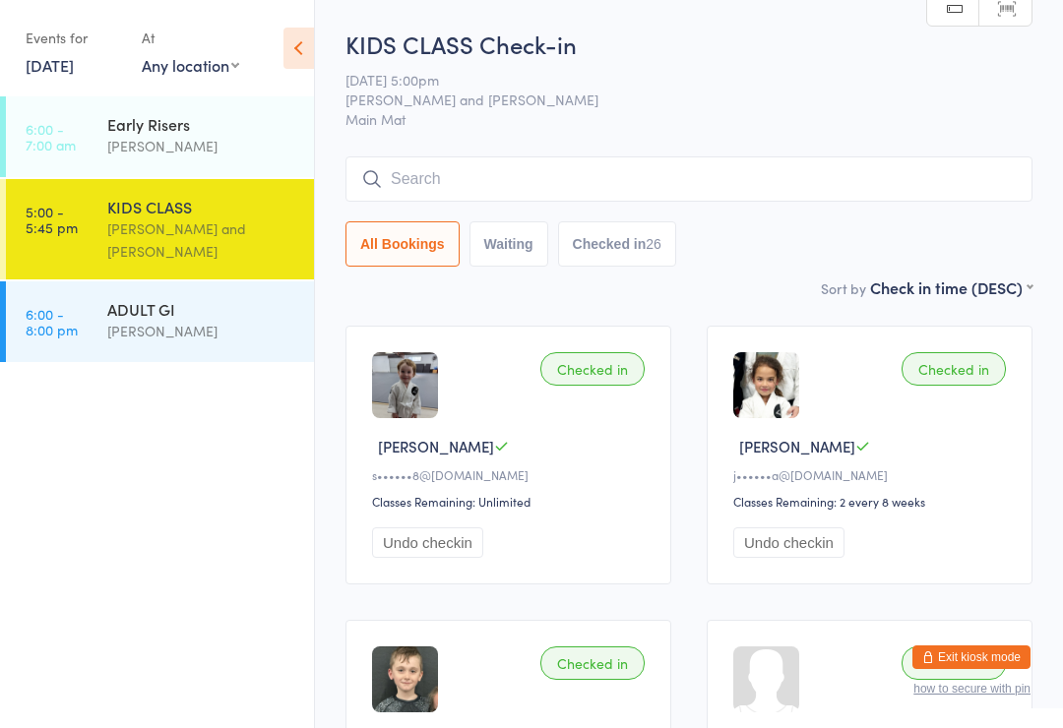
click at [670, 170] on input "search" at bounding box center [688, 178] width 687 height 45
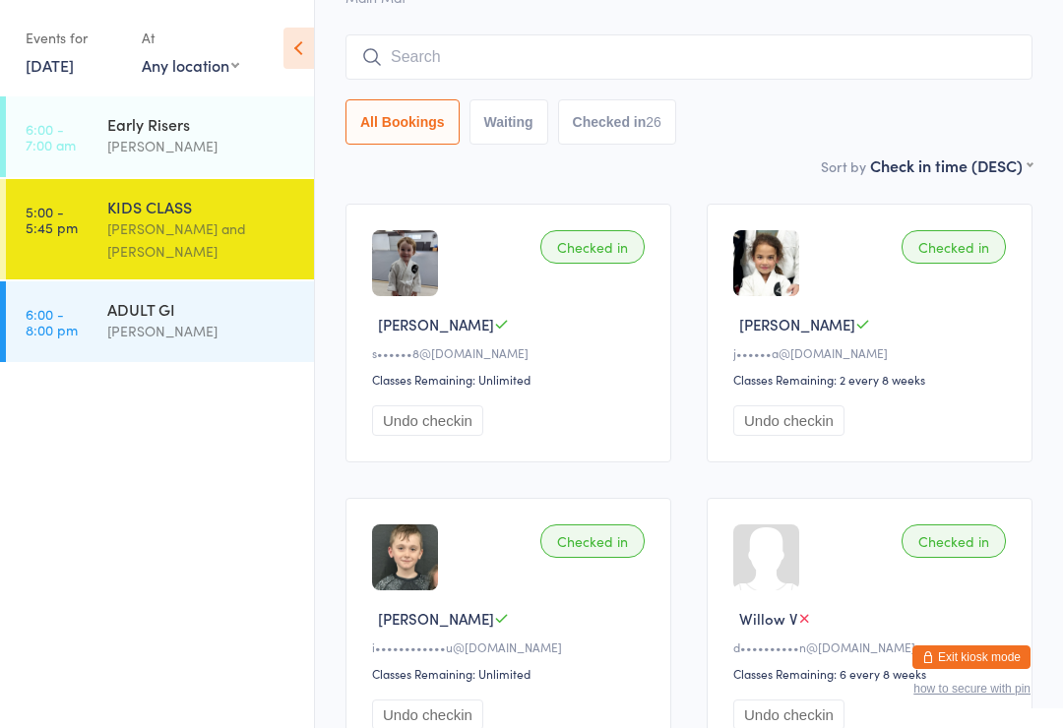
scroll to position [158, 0]
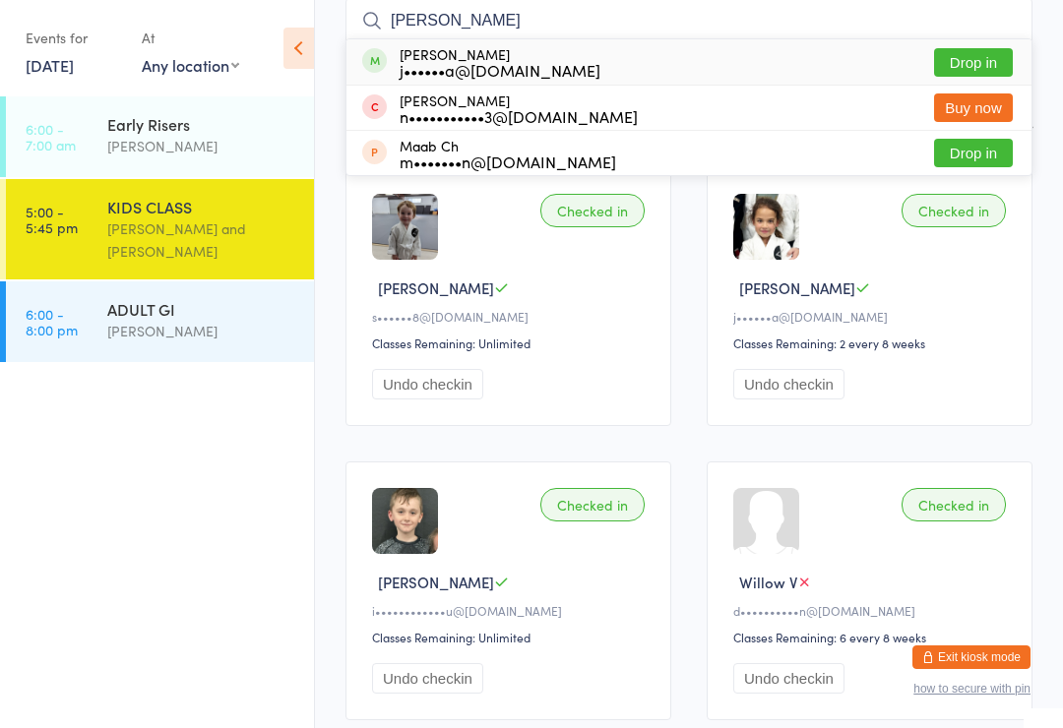
type input "[PERSON_NAME]"
click at [1003, 64] on button "Drop in" at bounding box center [973, 62] width 79 height 29
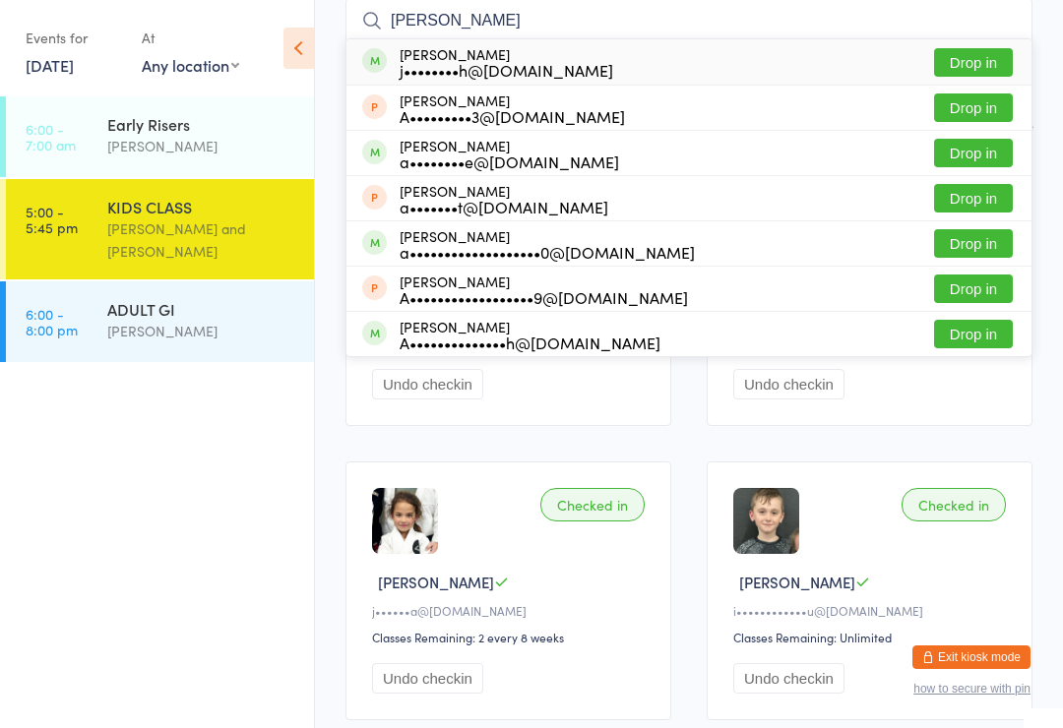
type input "[PERSON_NAME]"
click at [980, 57] on button "Drop in" at bounding box center [973, 62] width 79 height 29
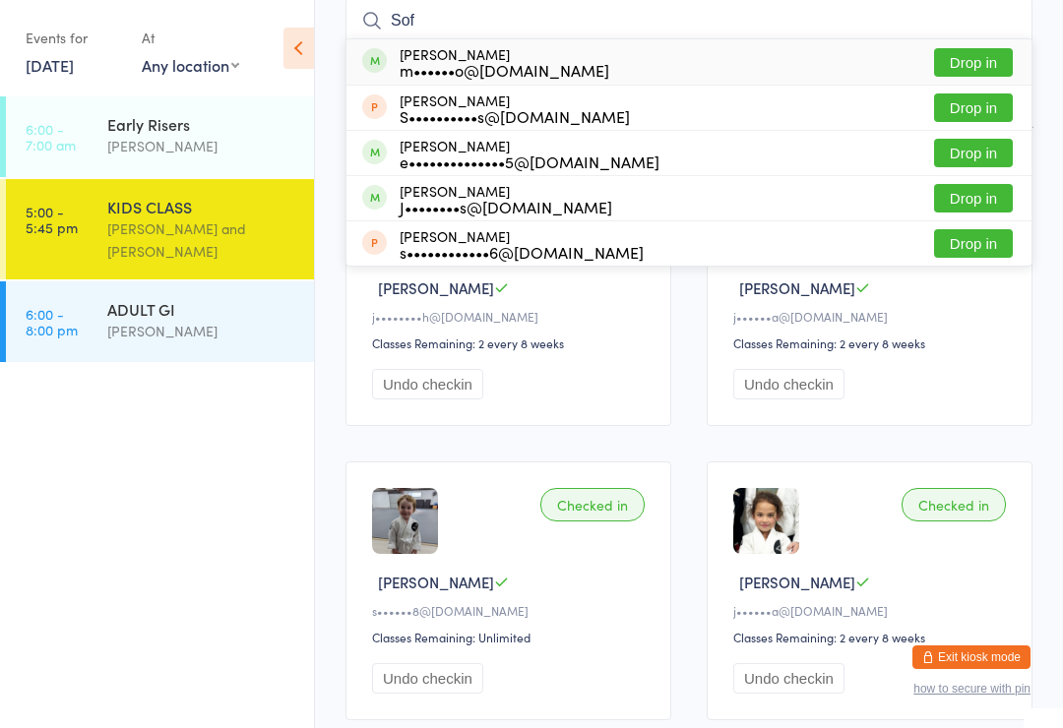
type input "Sof"
click at [966, 55] on button "Drop in" at bounding box center [973, 62] width 79 height 29
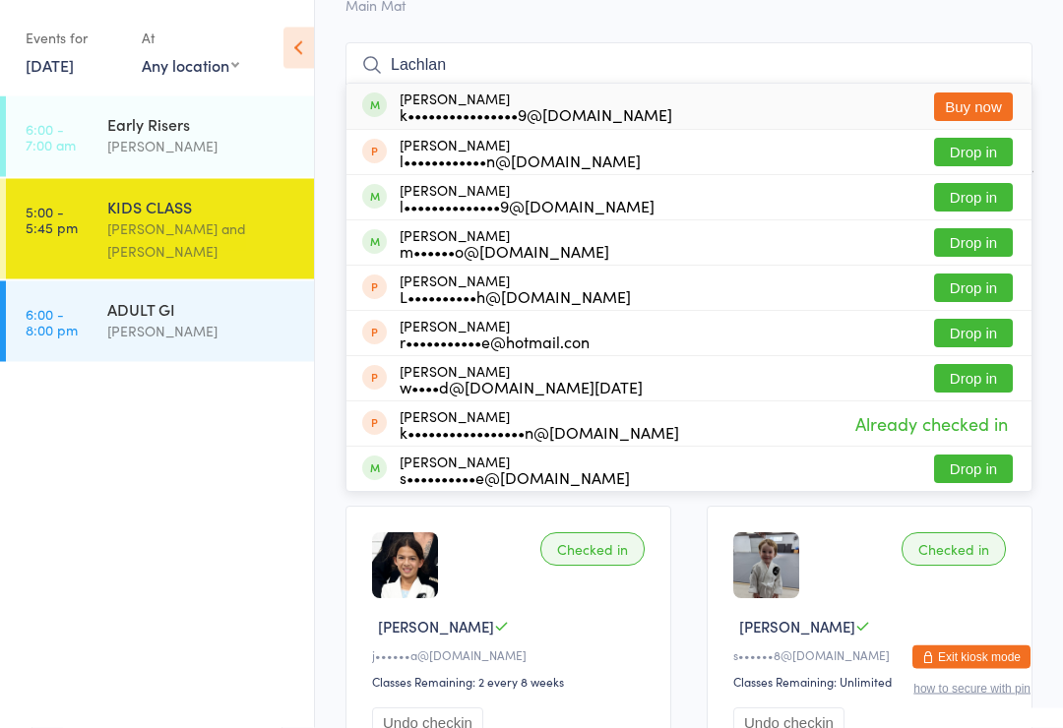
scroll to position [114, 0]
type input "Lachlan"
click at [960, 251] on button "Drop in" at bounding box center [973, 242] width 79 height 29
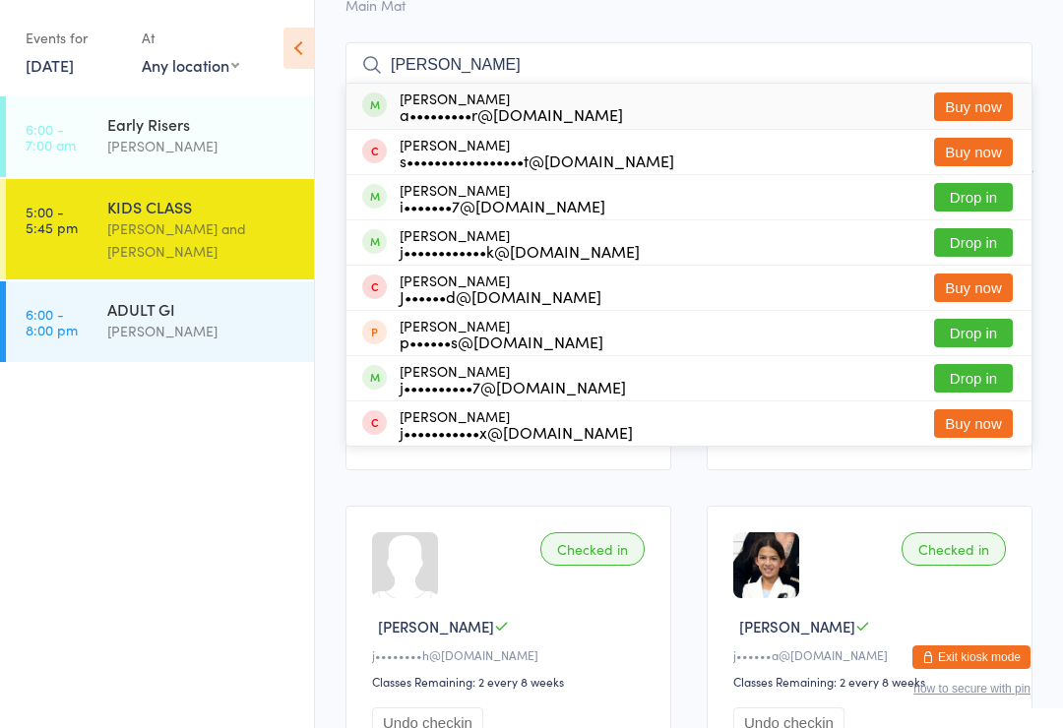
type input "[PERSON_NAME]"
click at [615, 116] on div "[PERSON_NAME] a•••••••••r@[DOMAIN_NAME] Buy now" at bounding box center [688, 106] width 685 height 45
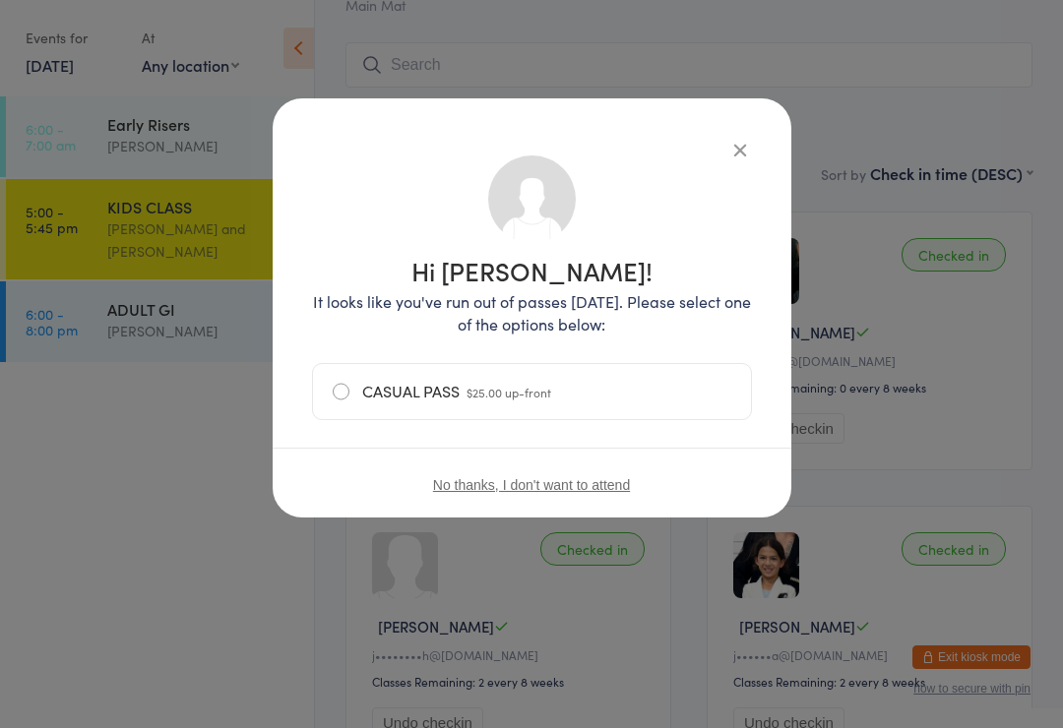
click at [751, 146] on button "button" at bounding box center [740, 150] width 24 height 24
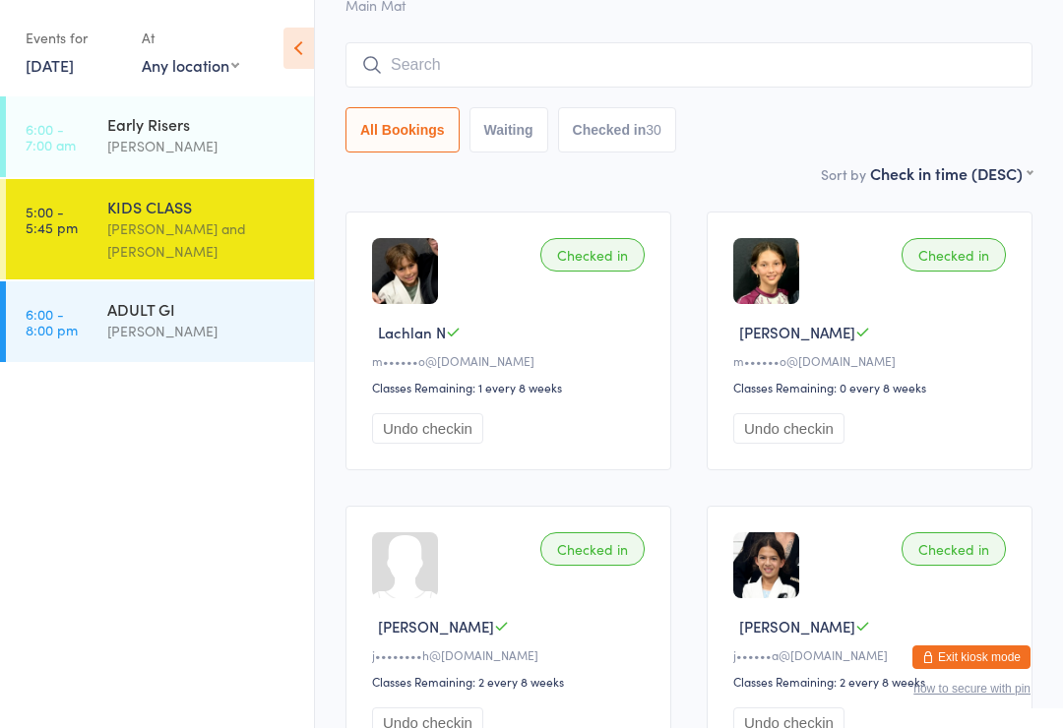
click at [626, 64] on input "search" at bounding box center [688, 64] width 687 height 45
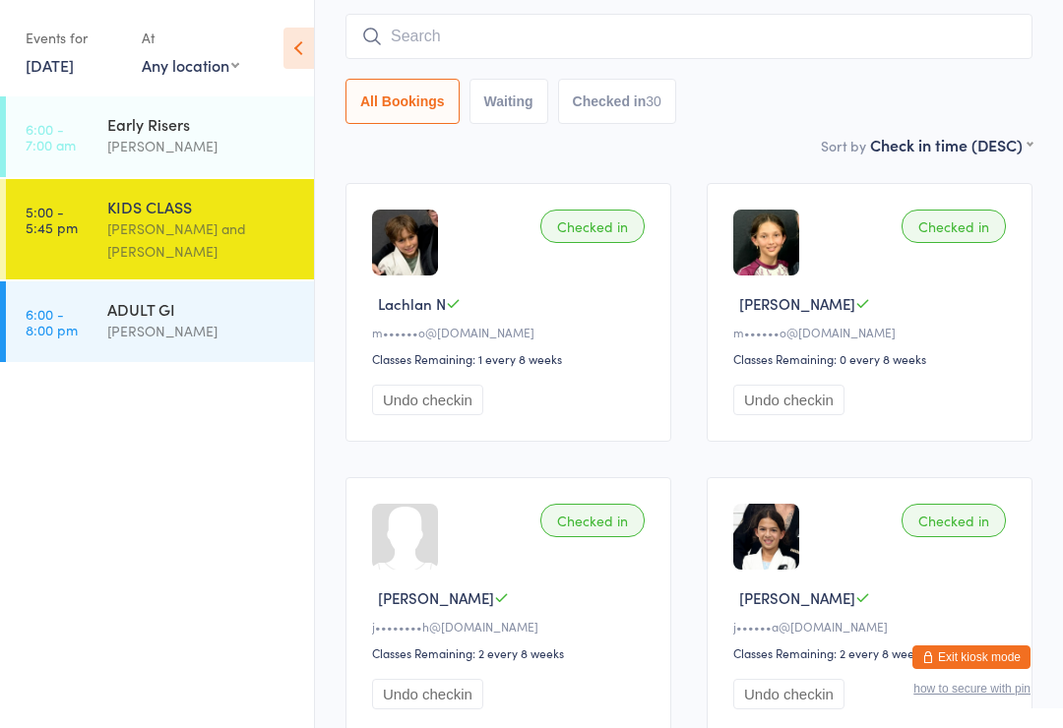
scroll to position [158, 0]
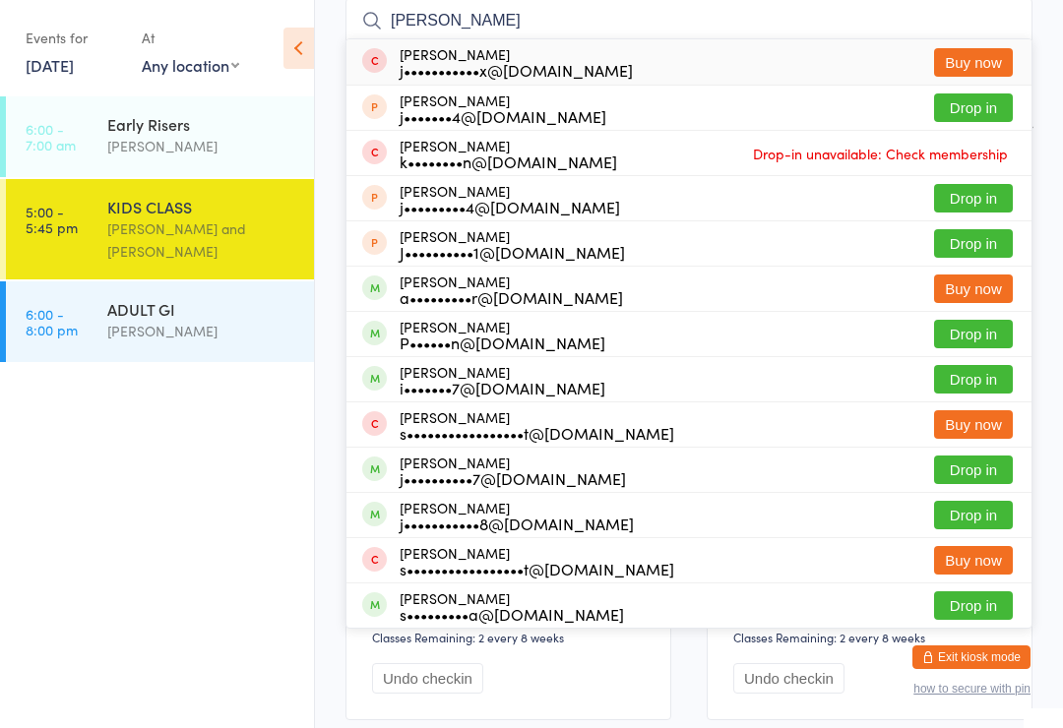
type input "J"
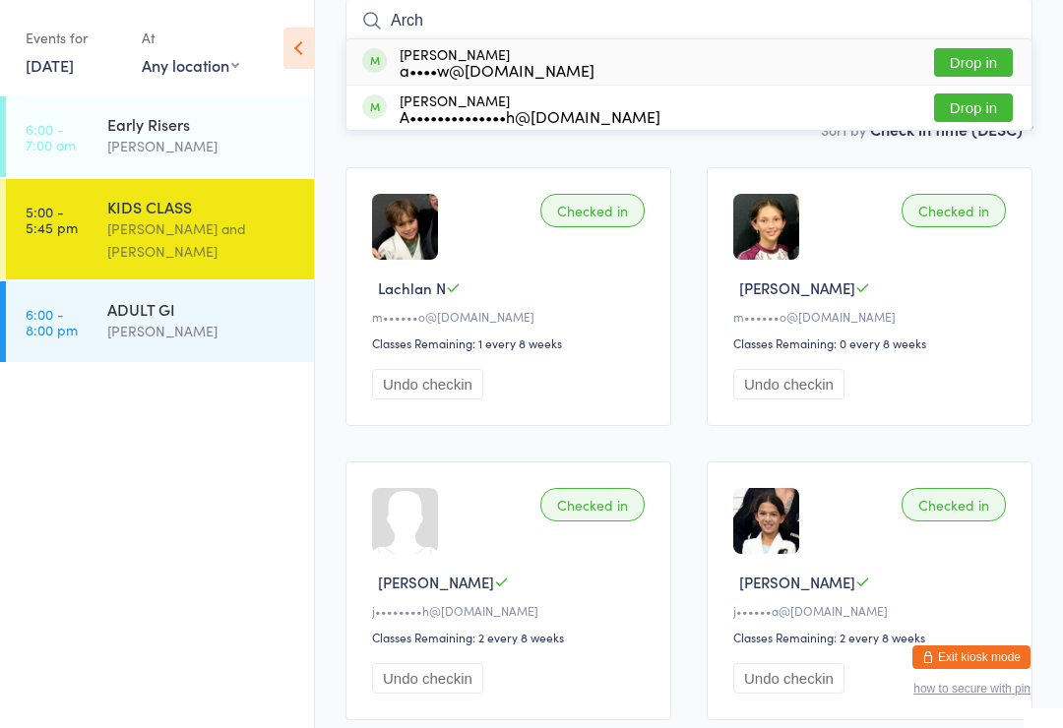
type input "Arch"
click at [976, 60] on button "Drop in" at bounding box center [973, 62] width 79 height 29
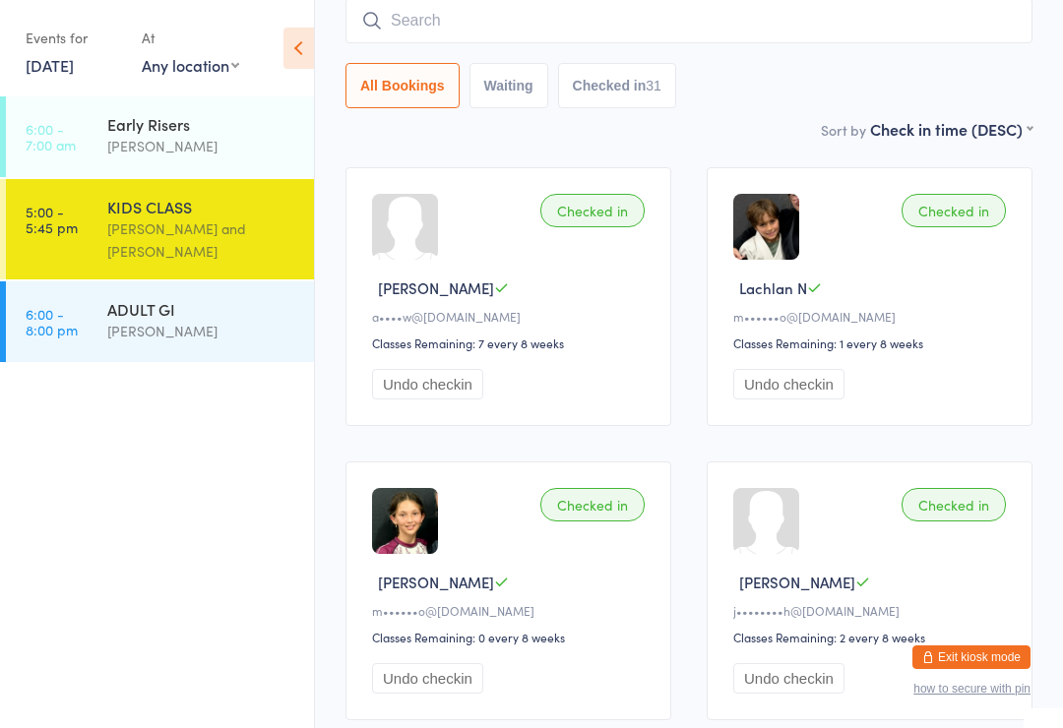
click at [1021, 493] on div "Checked in [PERSON_NAME] j••••••••h@[DOMAIN_NAME] Classes Remaining: 2 every 8 …" at bounding box center [869, 590] width 326 height 259
click at [613, 12] on input "search" at bounding box center [688, 20] width 687 height 45
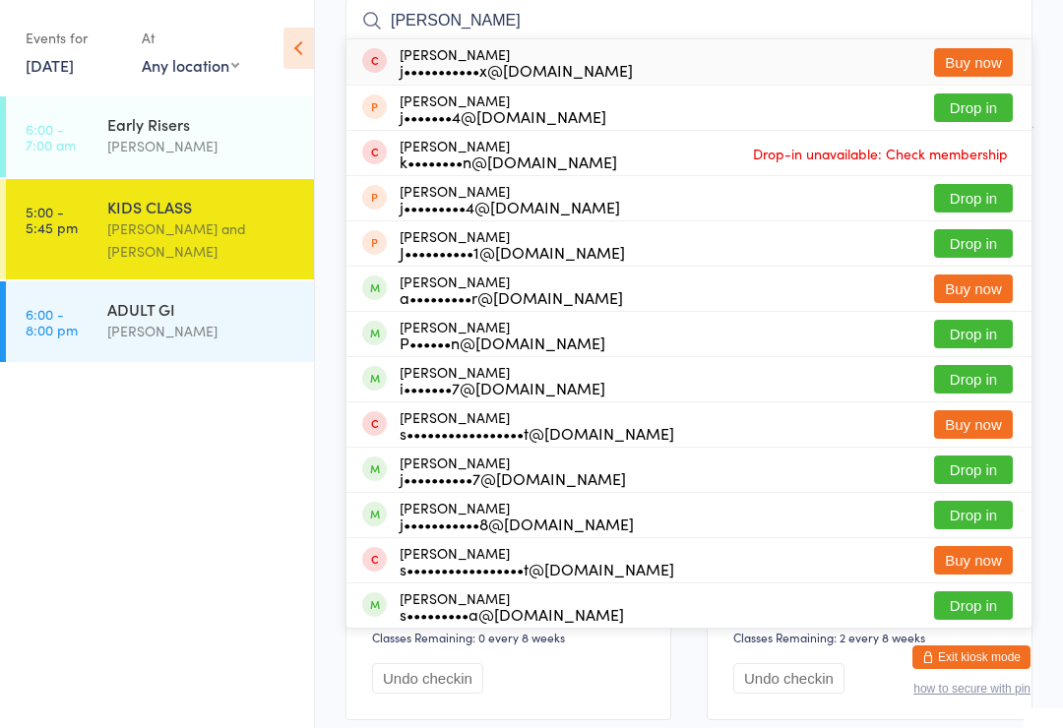
type input "J"
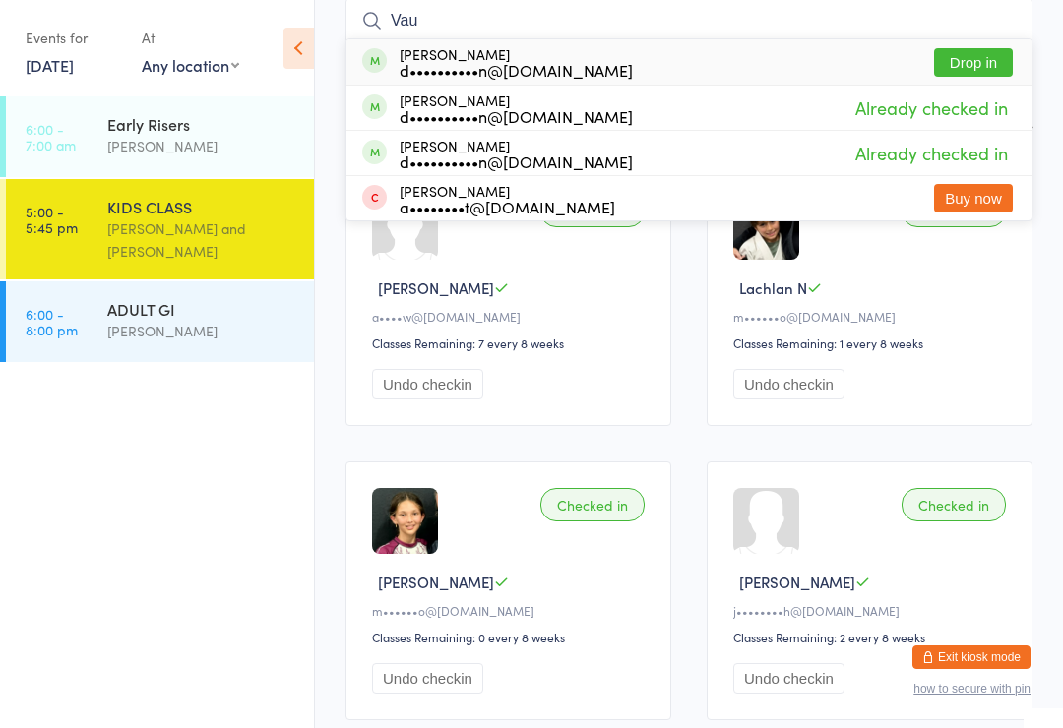
type input "Vau"
click at [968, 65] on button "Drop in" at bounding box center [973, 62] width 79 height 29
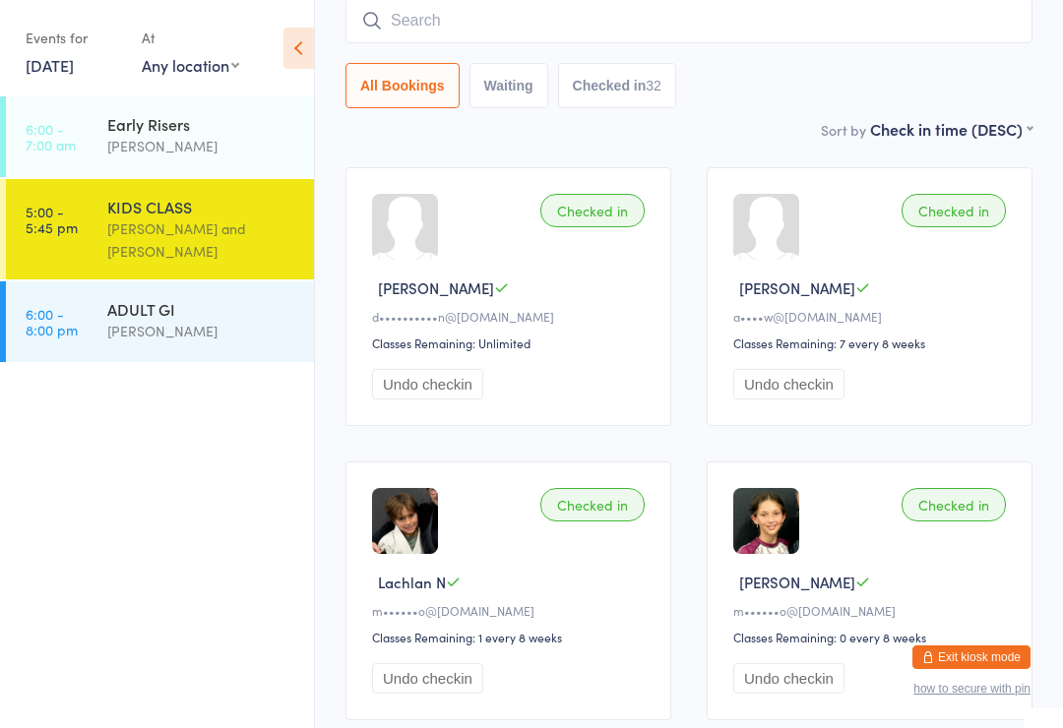
click at [139, 296] on div "ADULT GI [PERSON_NAME]" at bounding box center [210, 320] width 207 height 78
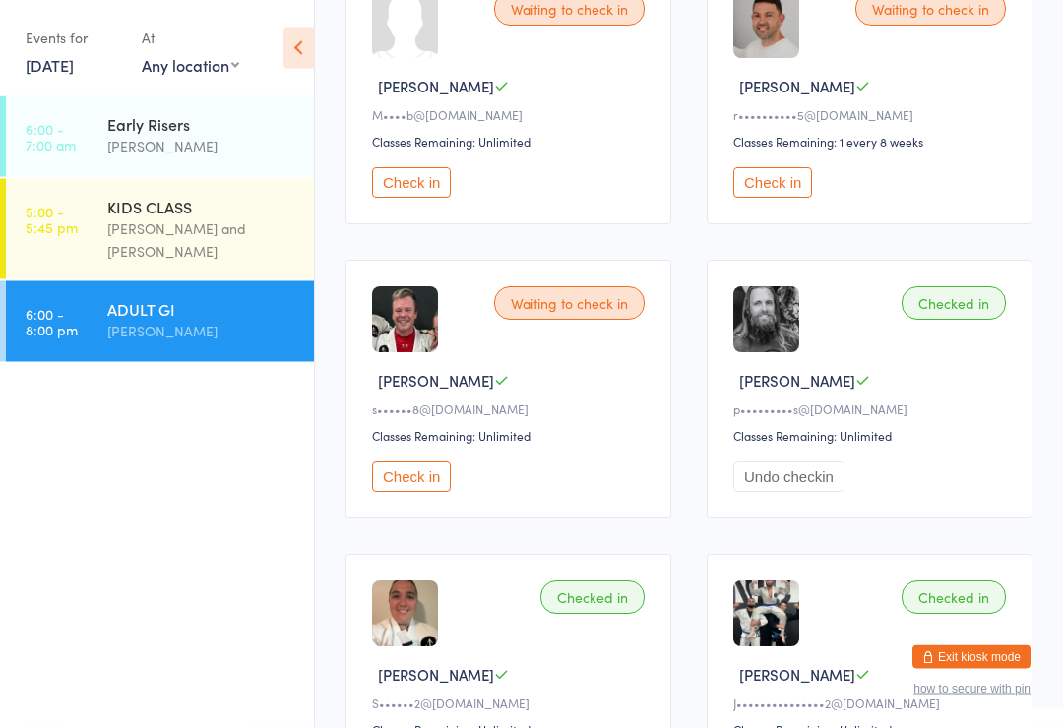
scroll to position [360, 0]
click at [396, 487] on button "Check in" at bounding box center [411, 476] width 79 height 30
click at [238, 246] on div "[PERSON_NAME] and [PERSON_NAME]" at bounding box center [202, 239] width 190 height 45
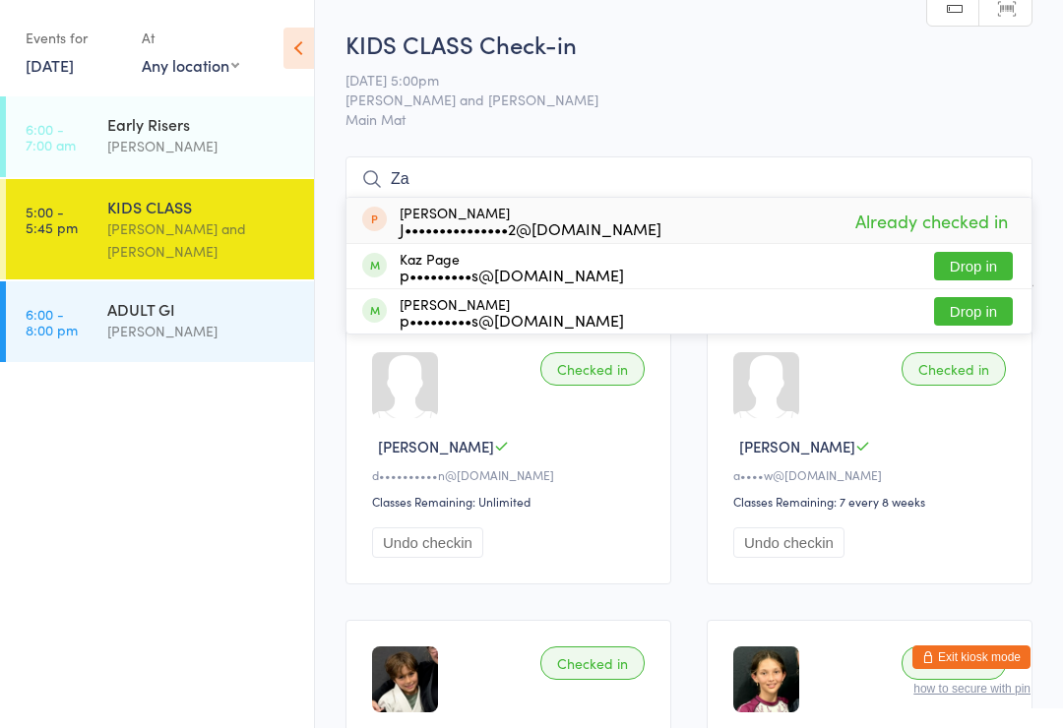
type input "Z"
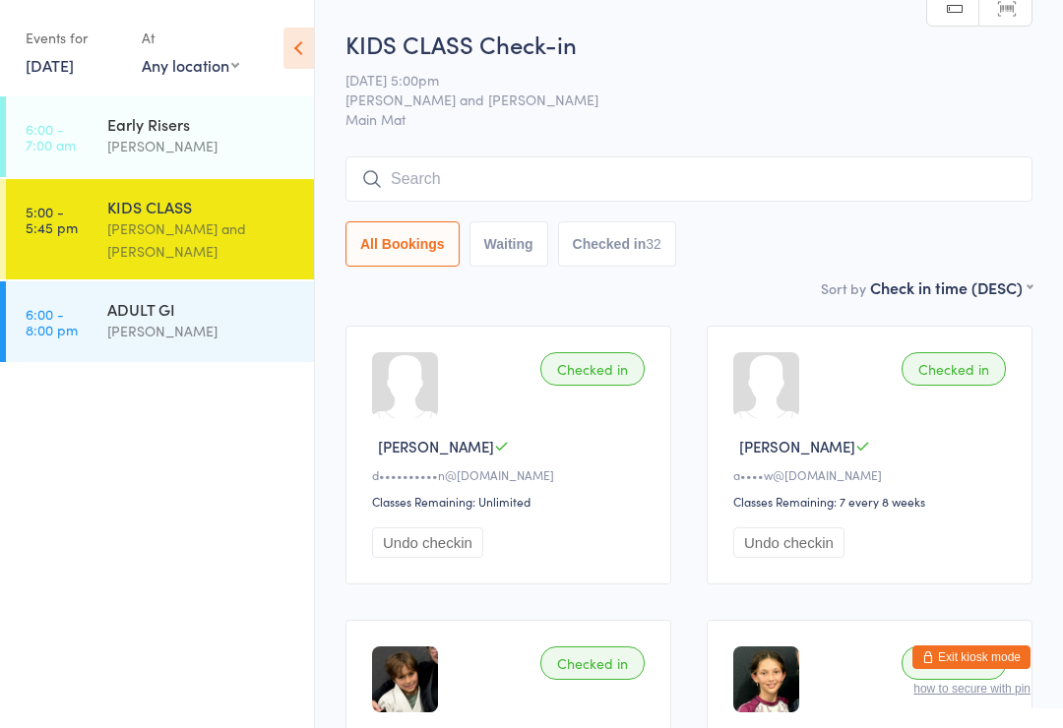
click at [118, 320] on div "ADULT GI" at bounding box center [202, 309] width 190 height 22
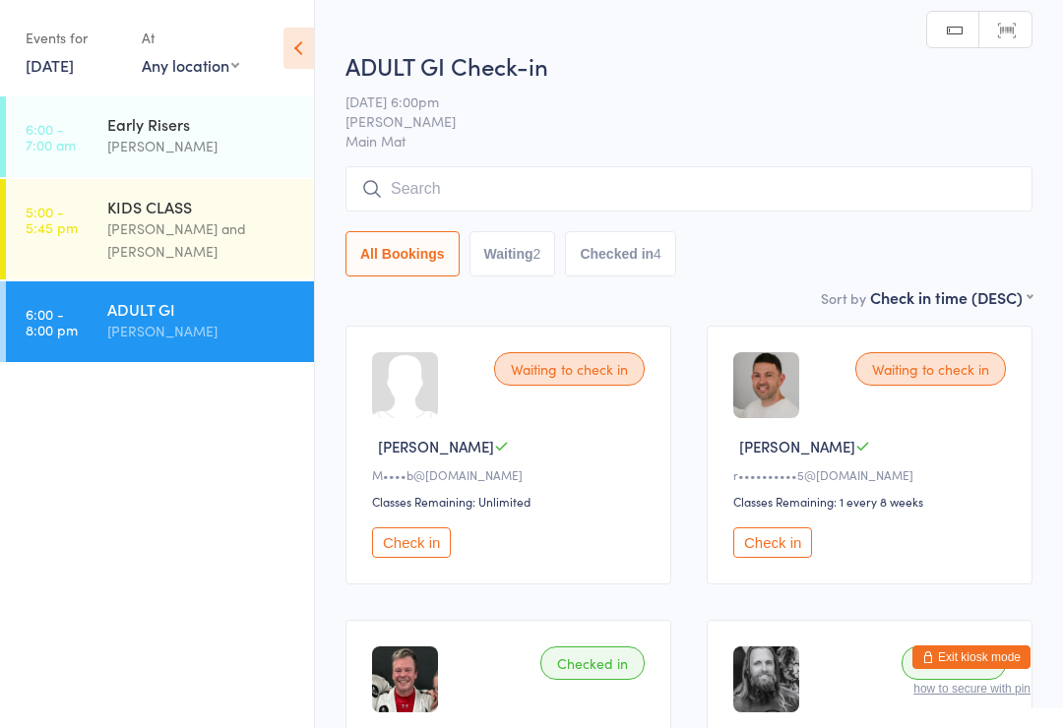
click at [632, 198] on input "search" at bounding box center [688, 188] width 687 height 45
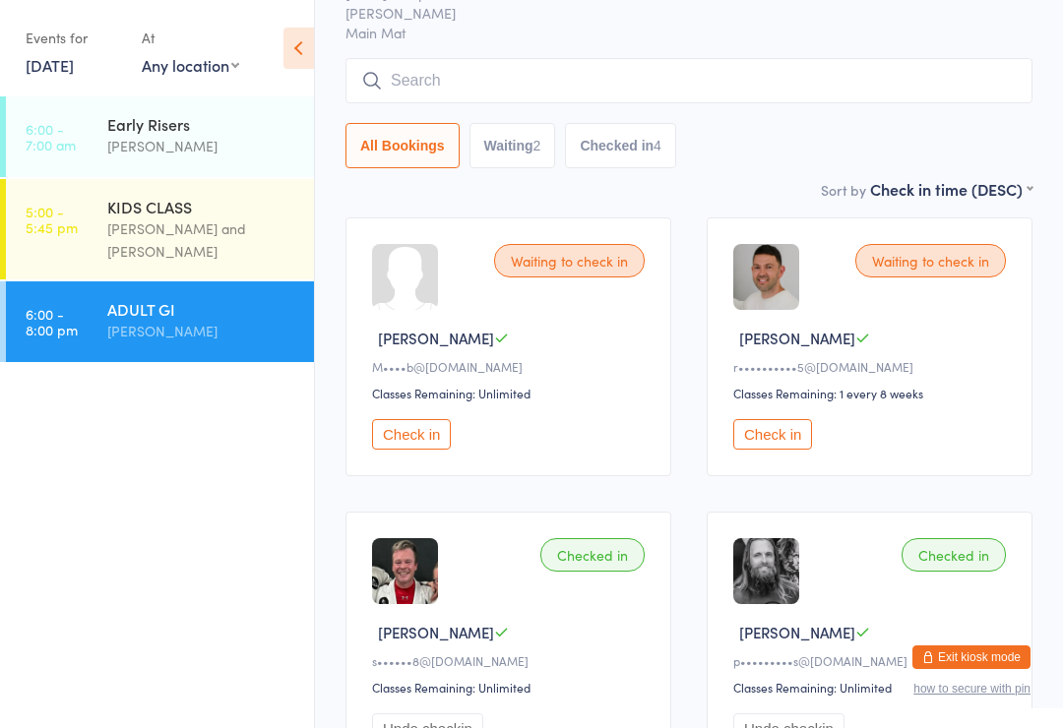
scroll to position [168, 0]
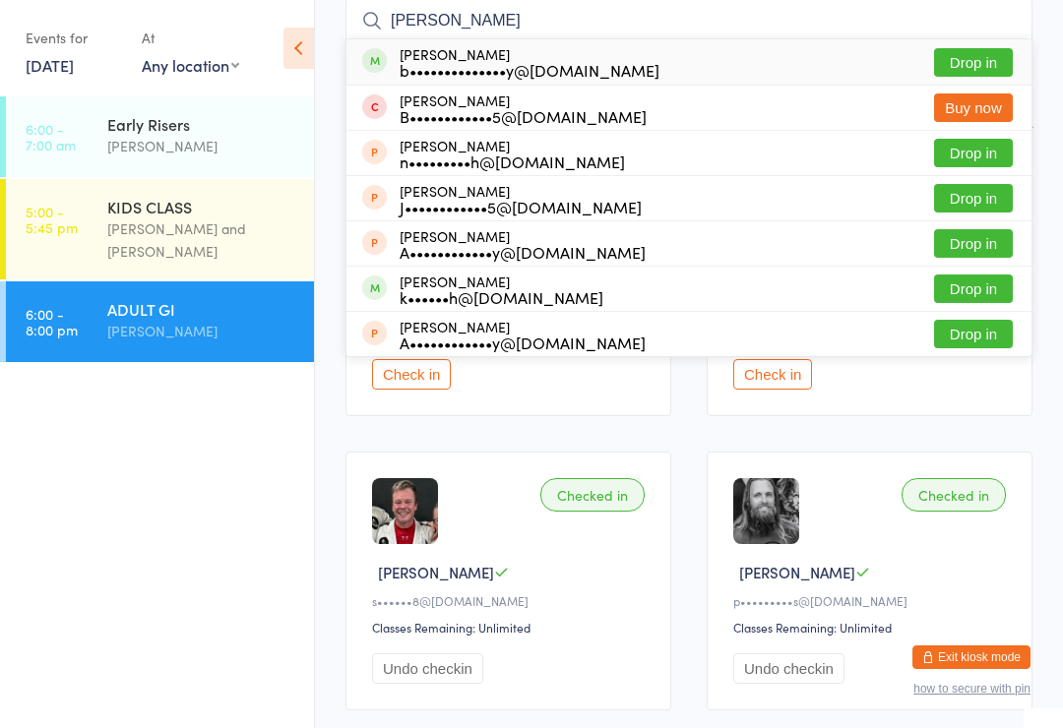
type input "[PERSON_NAME]"
click at [983, 62] on button "Drop in" at bounding box center [973, 62] width 79 height 29
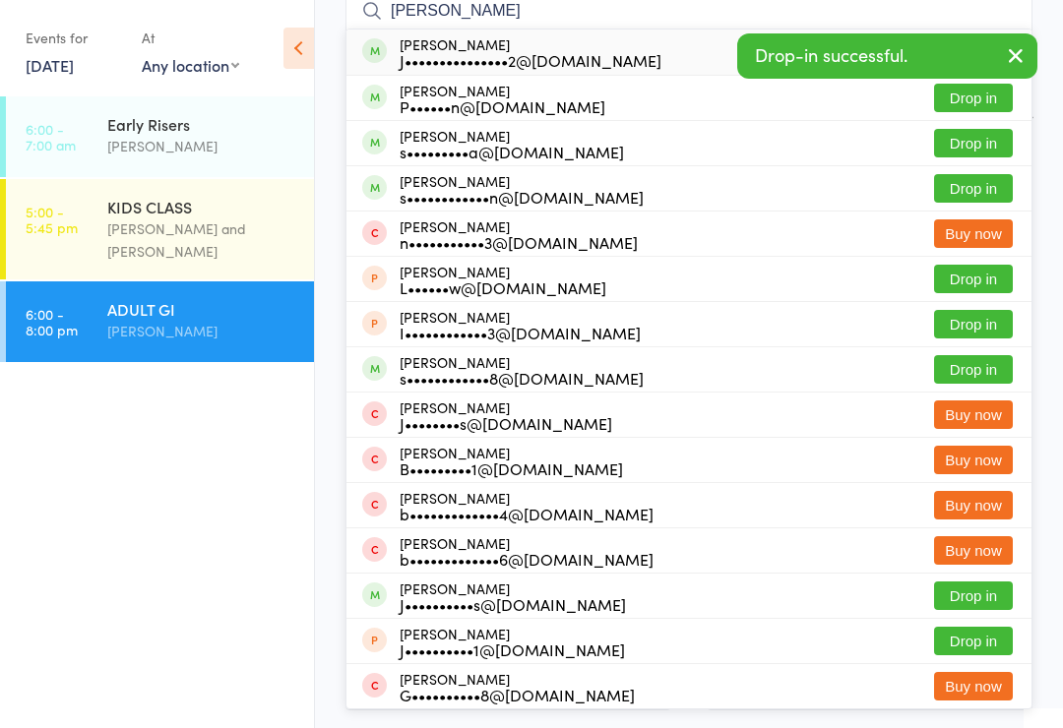
click at [1016, 44] on icon "button" at bounding box center [1016, 55] width 24 height 25
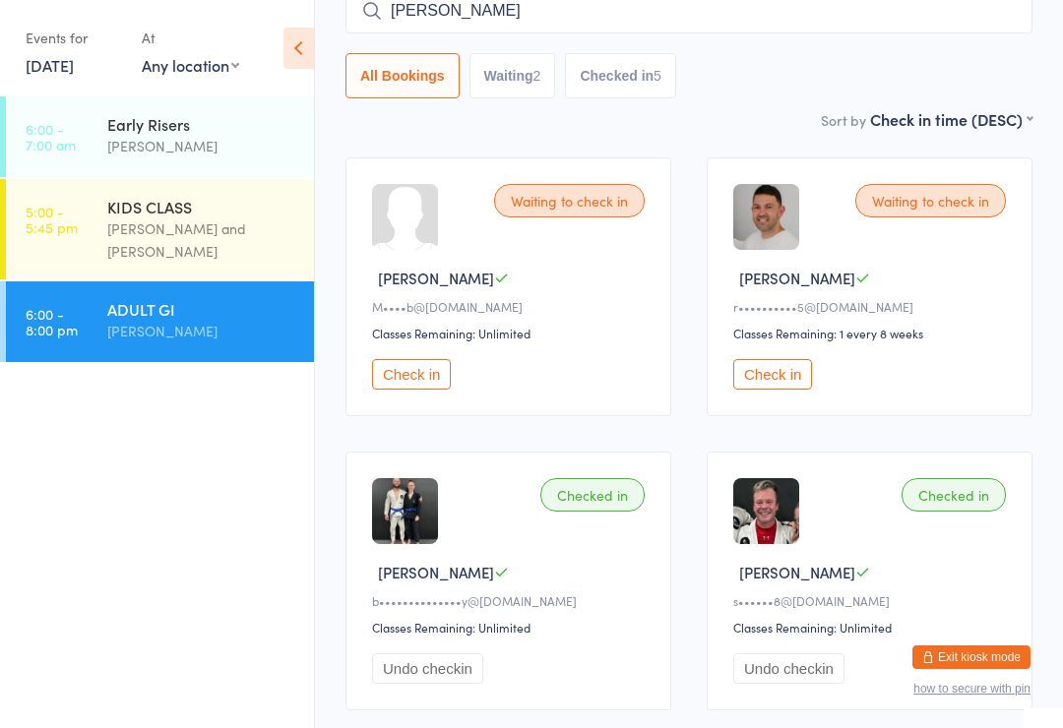
click at [698, 12] on input "[PERSON_NAME]" at bounding box center [688, 10] width 687 height 45
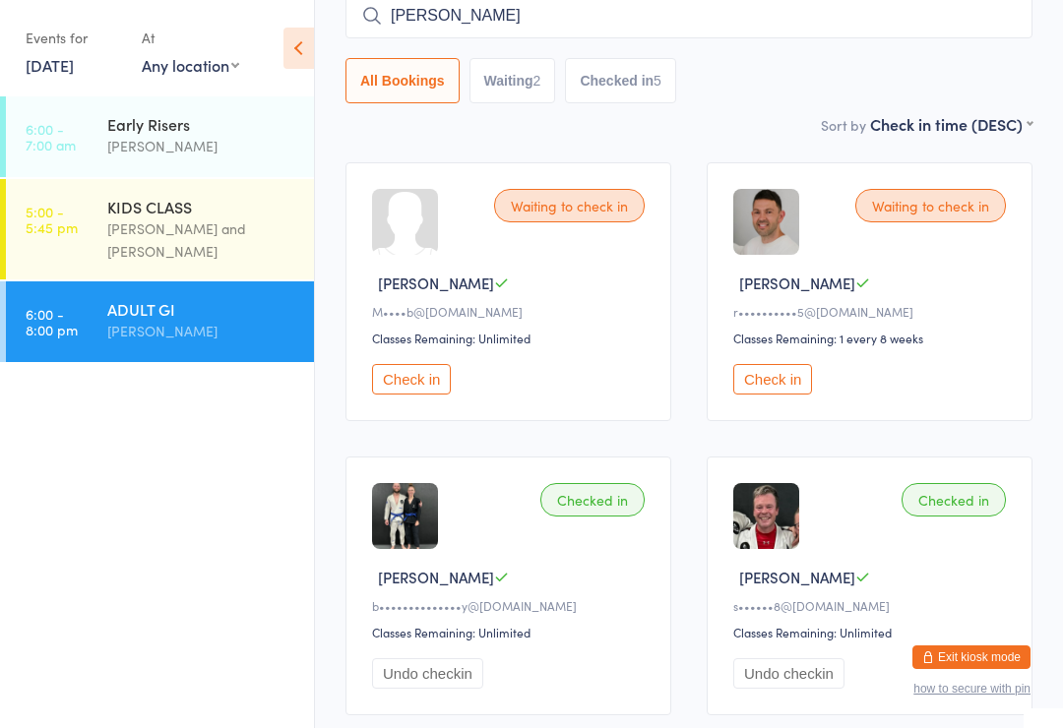
scroll to position [158, 0]
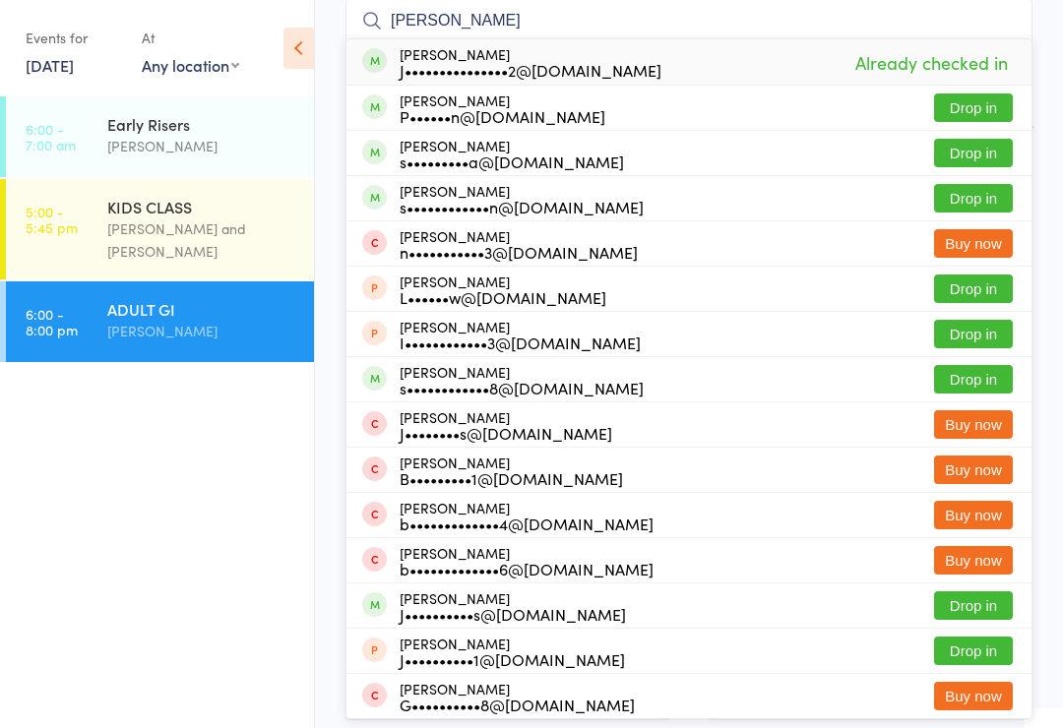
type input "J"
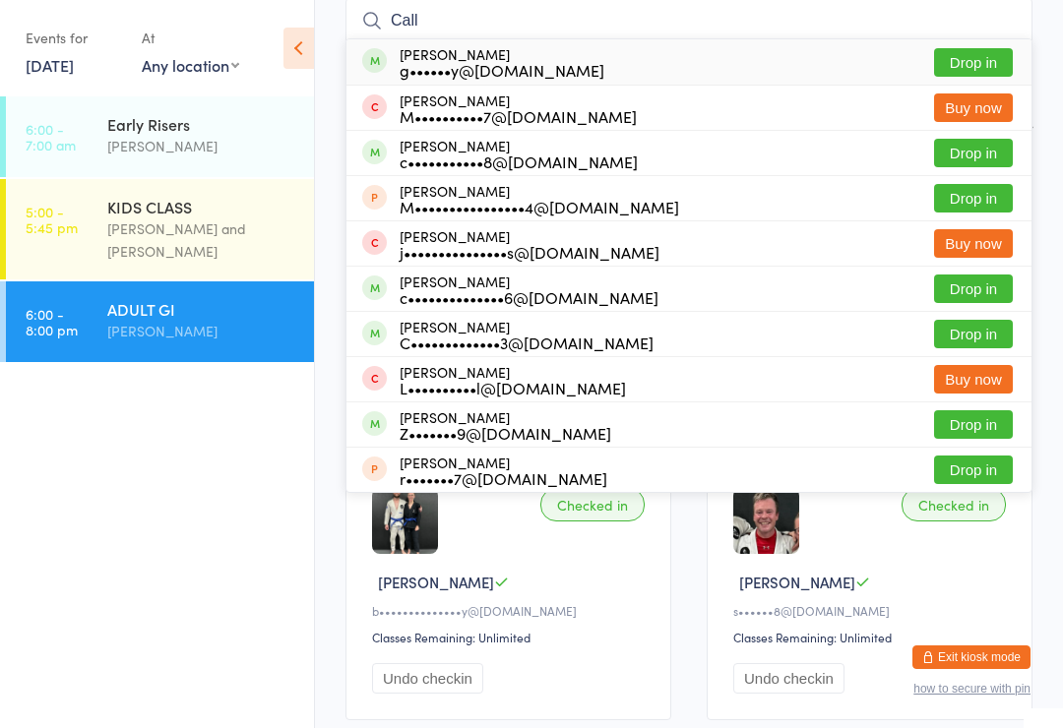
type input "Call"
click at [976, 148] on button "Drop in" at bounding box center [973, 153] width 79 height 29
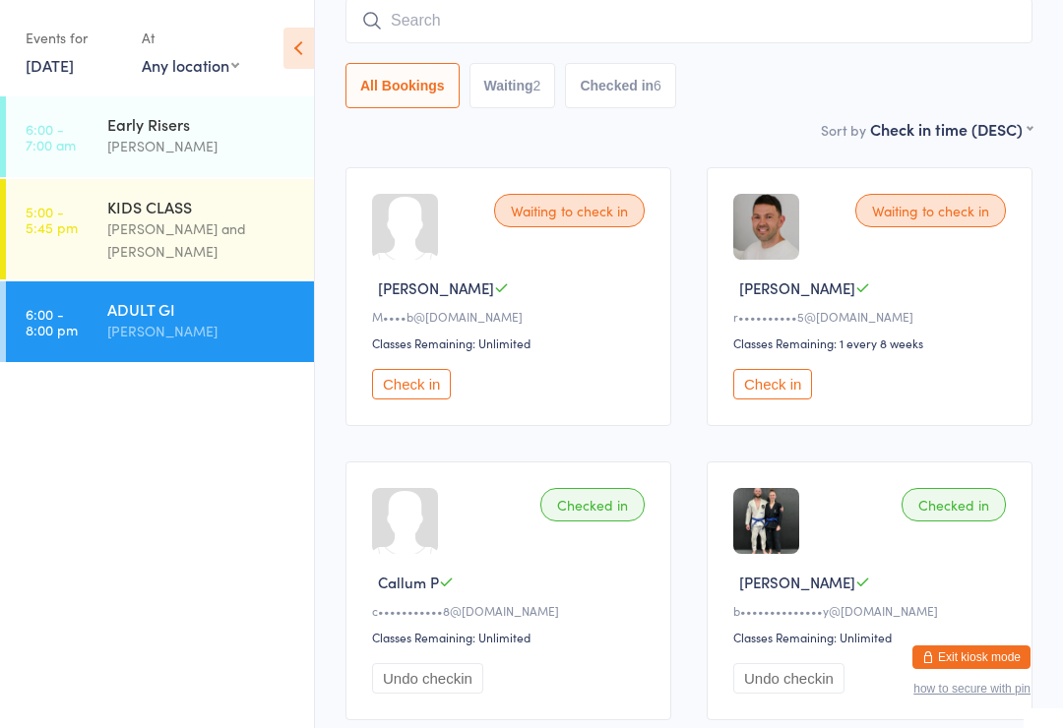
click at [739, 417] on div "Waiting to check in [PERSON_NAME] E r••••••••••5@[DOMAIN_NAME] Classes Remainin…" at bounding box center [869, 296] width 326 height 259
click at [763, 396] on button "Check in" at bounding box center [772, 384] width 79 height 30
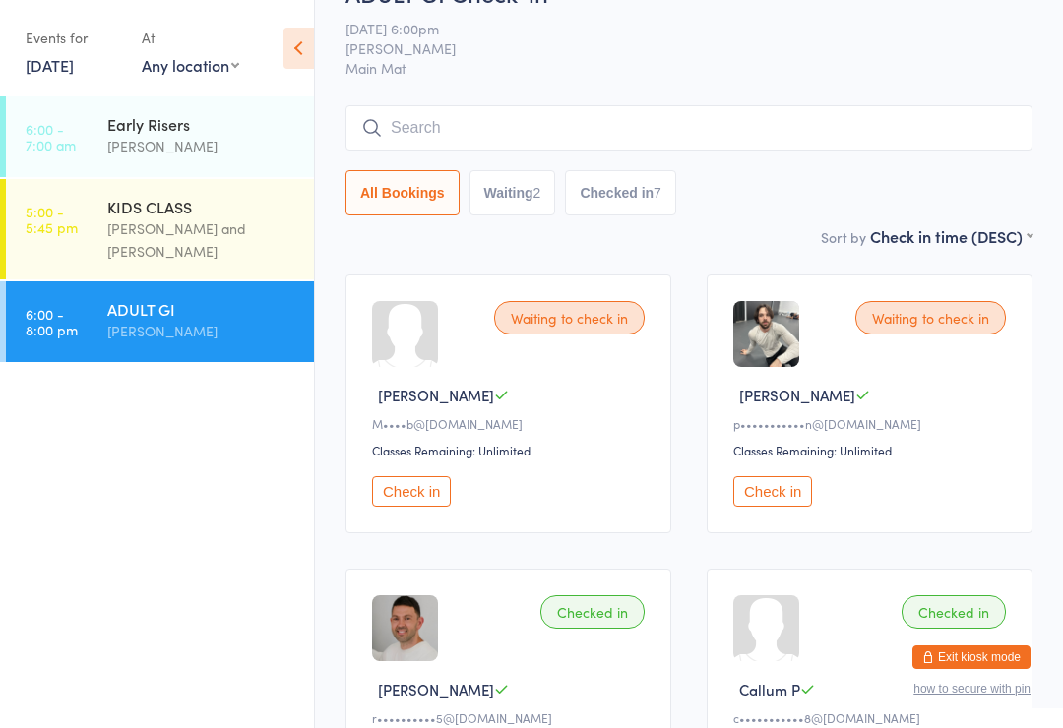
scroll to position [0, 0]
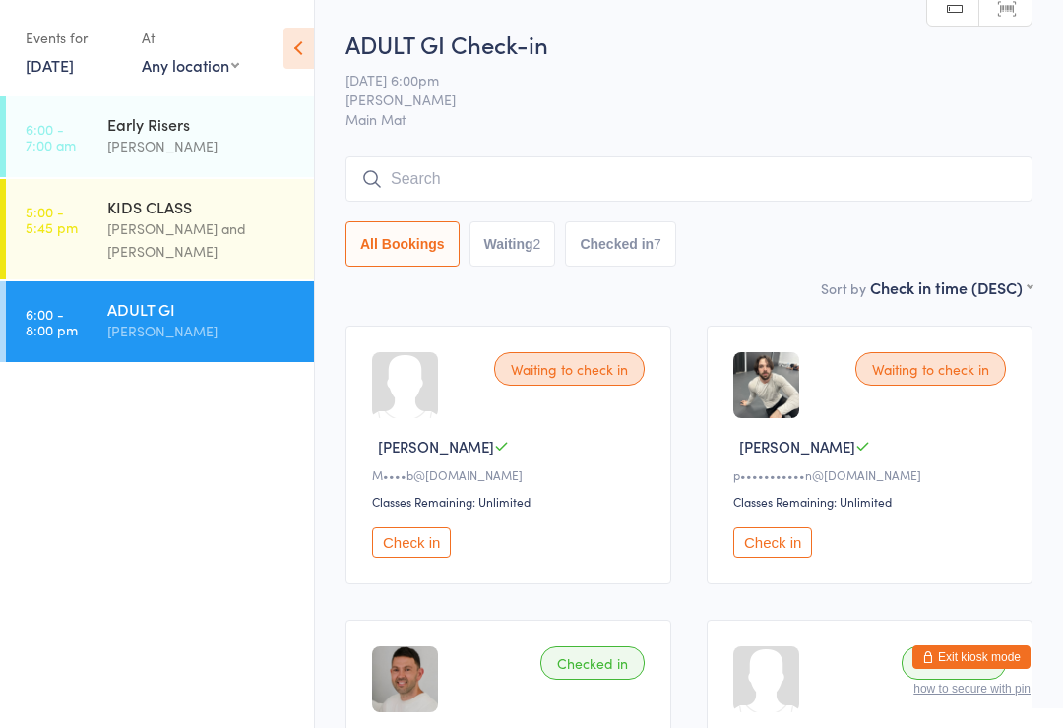
click at [558, 221] on div "All Bookings Waiting 2 Checked in 7" at bounding box center [688, 211] width 687 height 110
click at [576, 178] on input "search" at bounding box center [688, 178] width 687 height 45
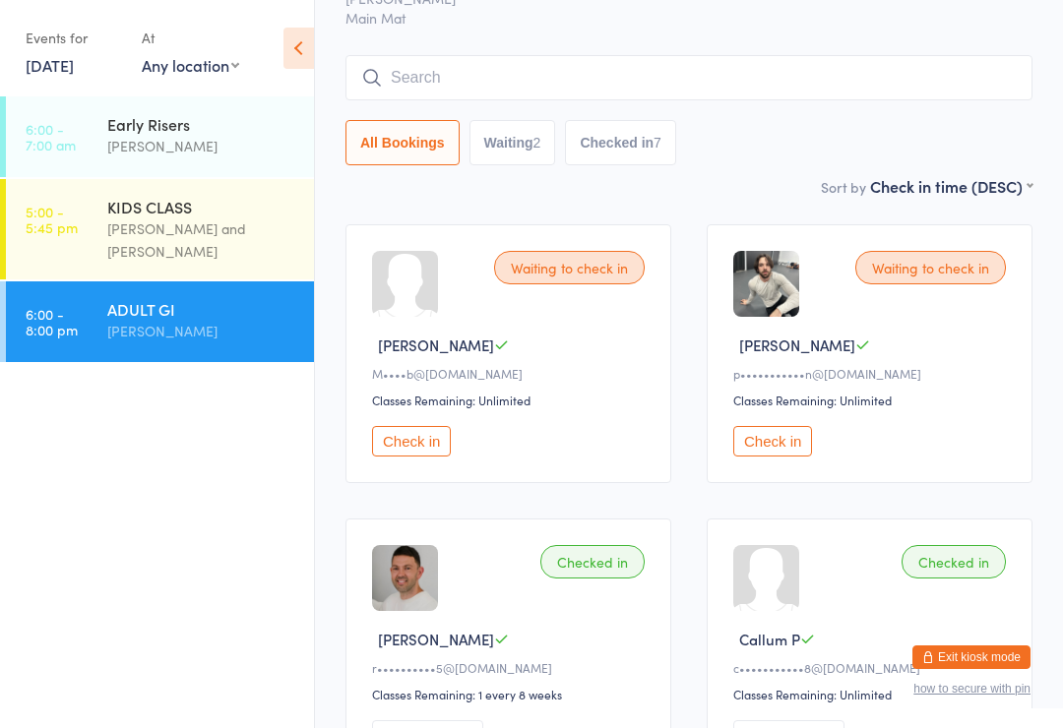
scroll to position [158, 0]
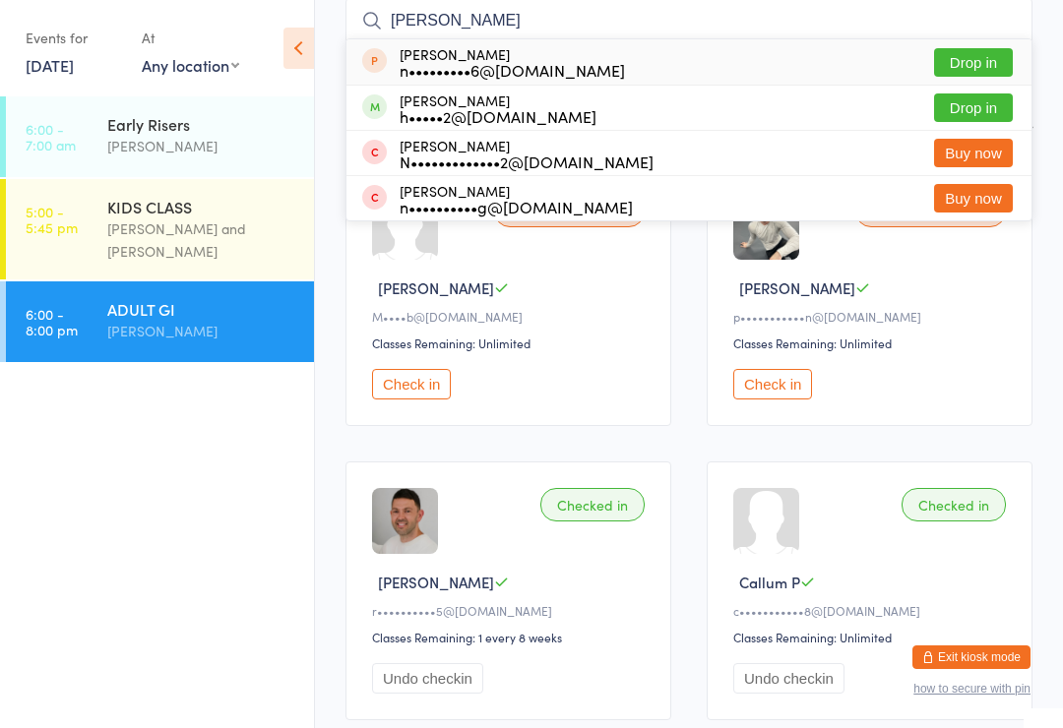
type input "[PERSON_NAME]"
click at [976, 107] on button "Drop in" at bounding box center [973, 107] width 79 height 29
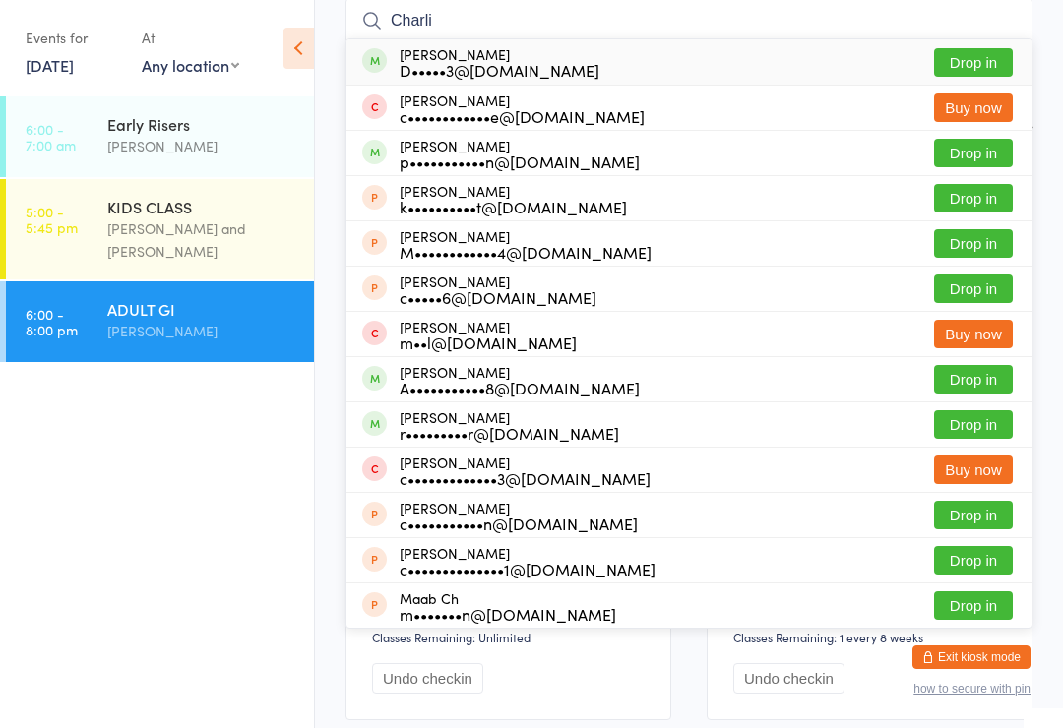
type input "Charli"
click at [966, 60] on button "Drop in" at bounding box center [973, 62] width 79 height 29
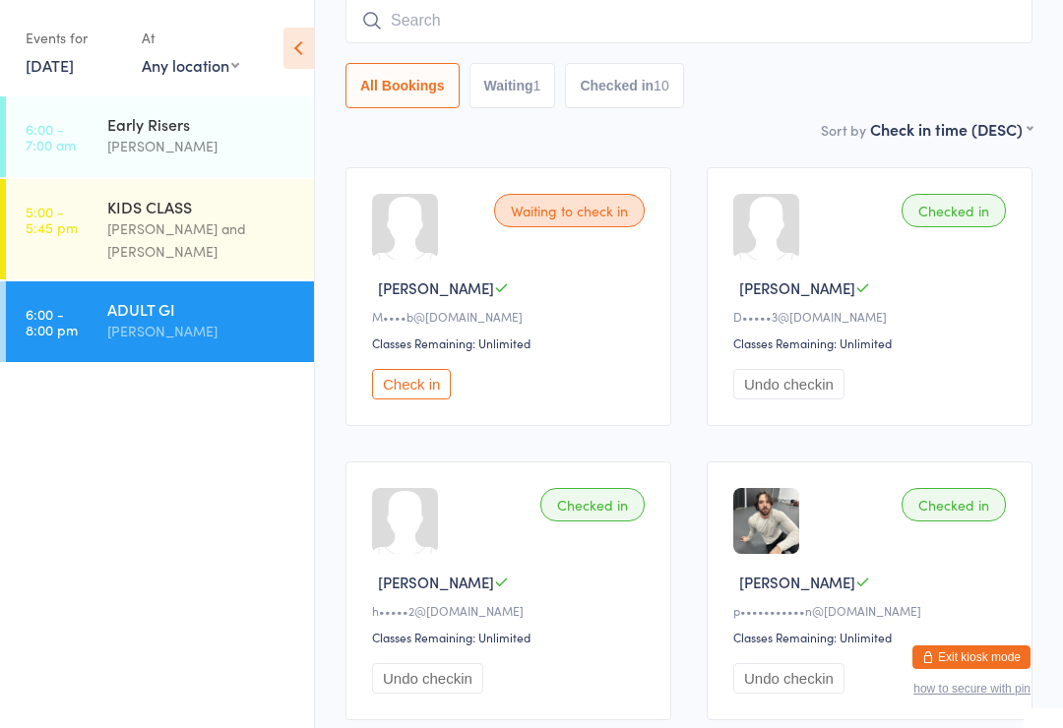
click at [431, 394] on button "Check in" at bounding box center [411, 384] width 79 height 30
click at [623, 23] on input "search" at bounding box center [688, 20] width 687 height 45
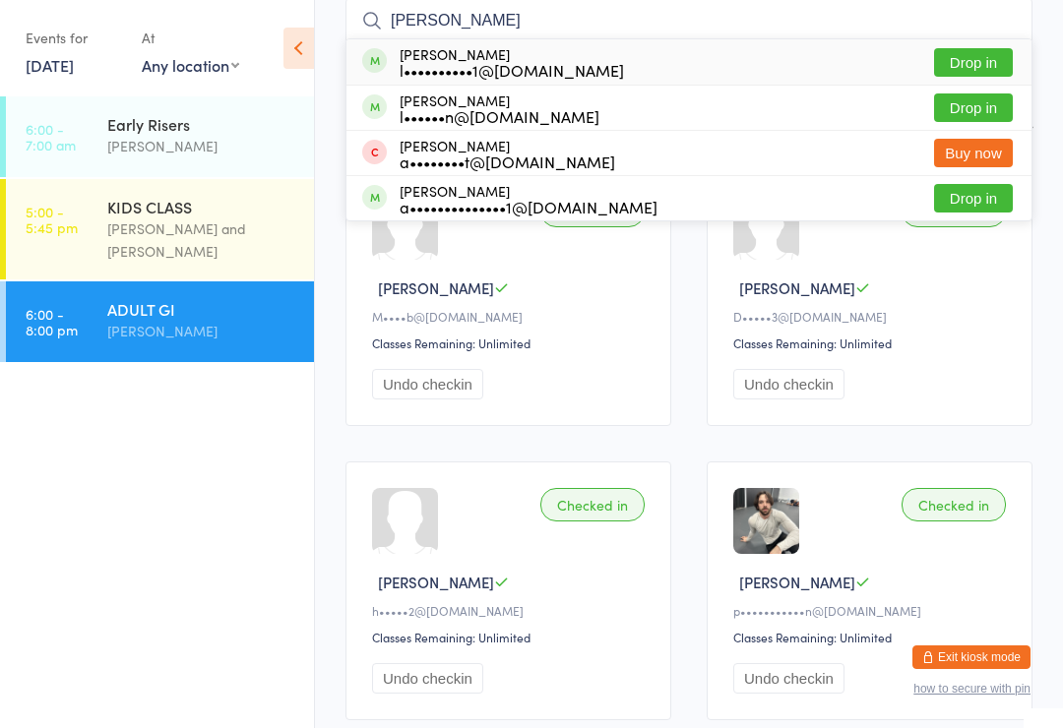
type input "[PERSON_NAME]"
click at [995, 98] on button "Drop in" at bounding box center [973, 107] width 79 height 29
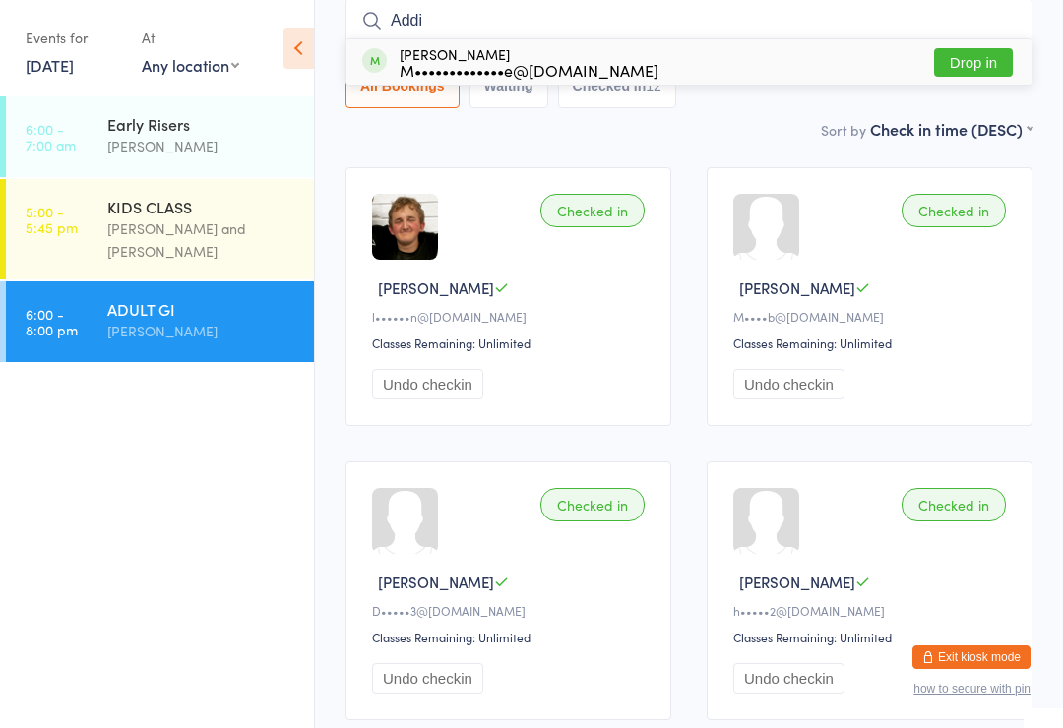
type input "Addi"
click at [993, 56] on button "Drop in" at bounding box center [973, 62] width 79 height 29
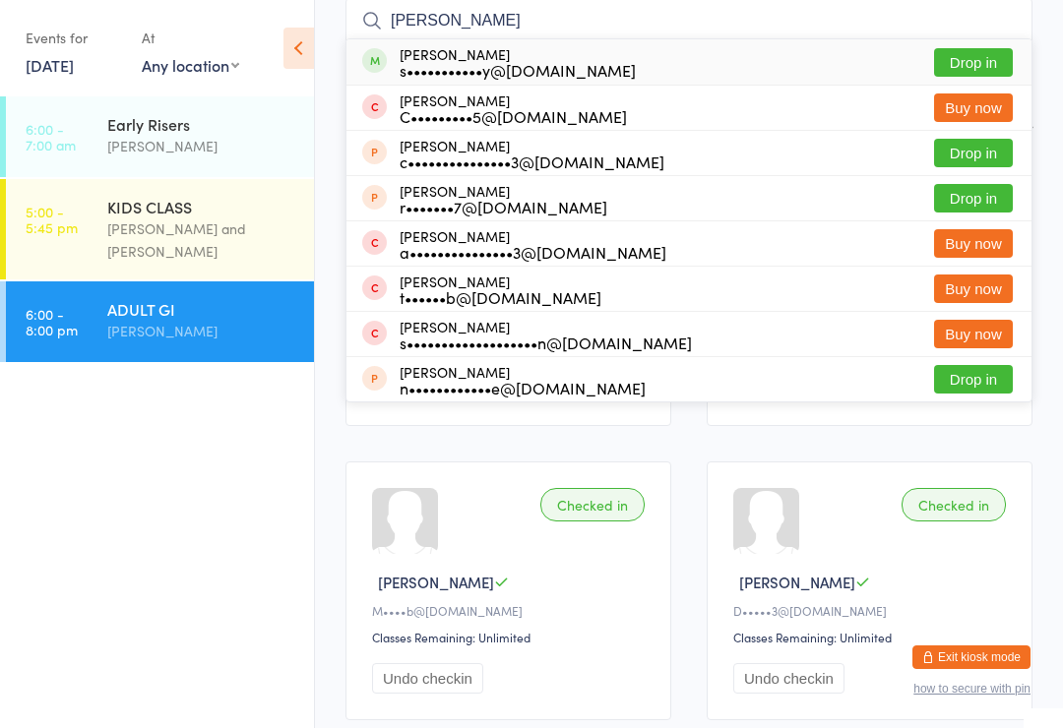
type input "[PERSON_NAME]"
click at [978, 65] on button "Drop in" at bounding box center [973, 62] width 79 height 29
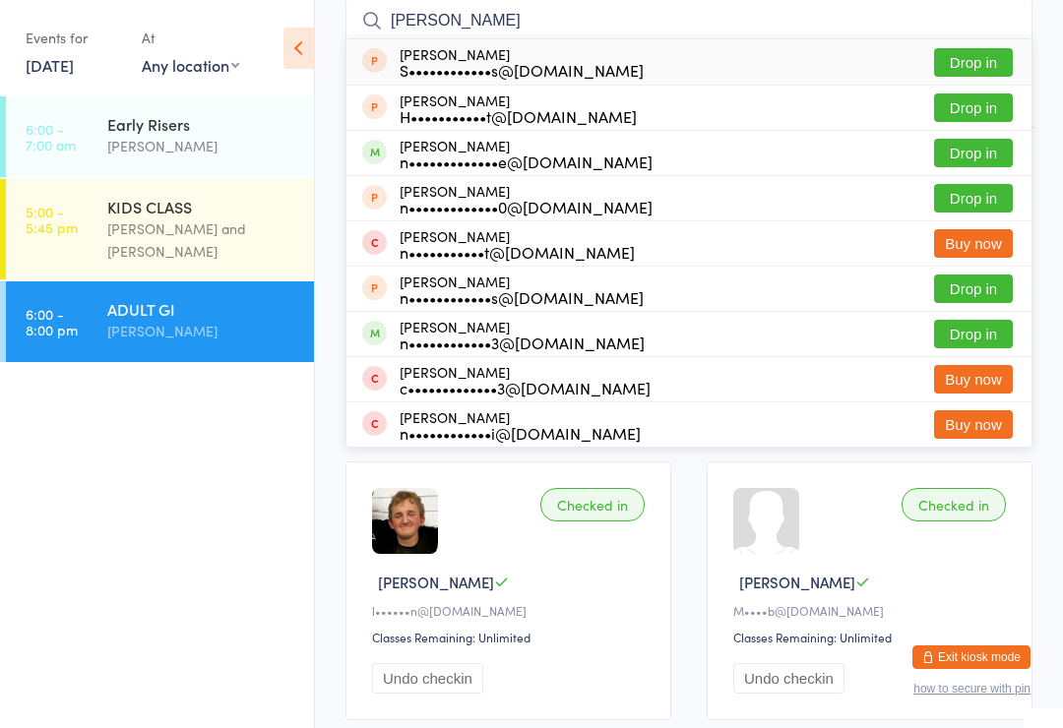
type input "[PERSON_NAME]"
click at [989, 149] on button "Drop in" at bounding box center [973, 153] width 79 height 29
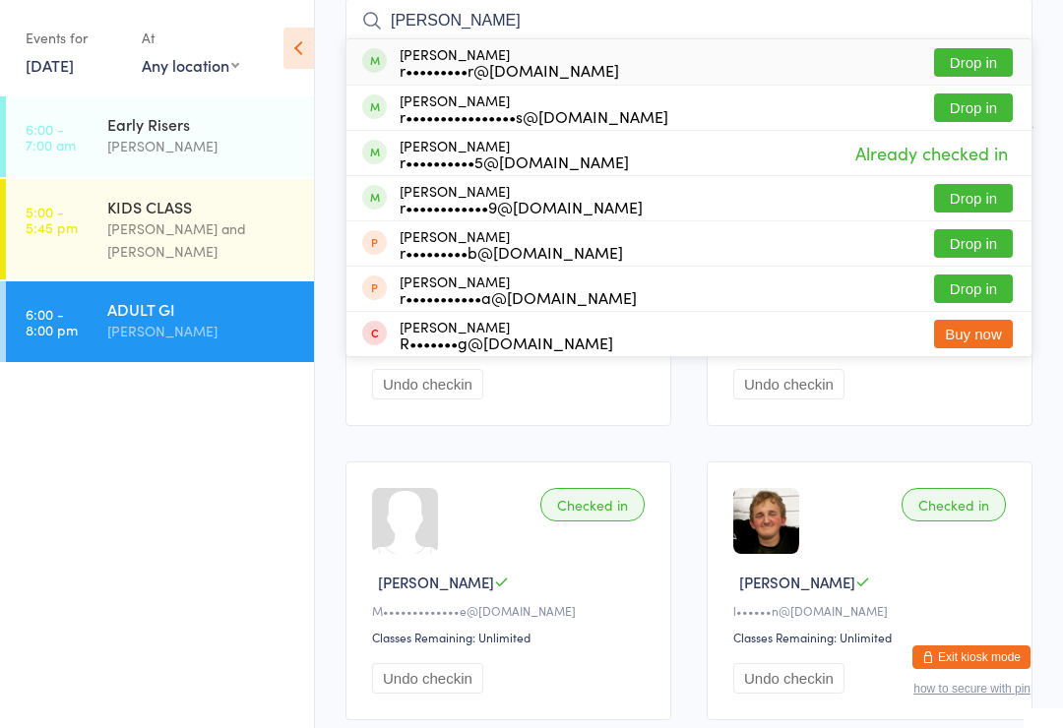
type input "[PERSON_NAME]"
click at [1003, 48] on button "Drop in" at bounding box center [973, 62] width 79 height 29
